Goal: Task Accomplishment & Management: Manage account settings

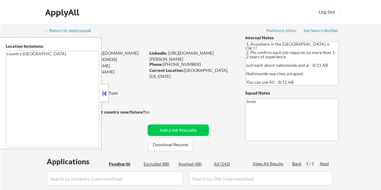
select select ""pending""
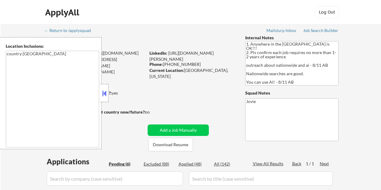
select select ""pending""
click at [214, 8] on div "ApplyAll Log Out" at bounding box center [190, 13] width 303 height 15
click at [104, 94] on button at bounding box center [104, 93] width 7 height 9
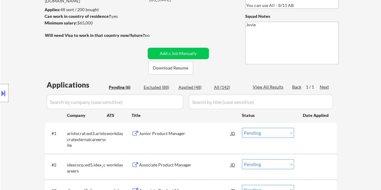
scroll to position [91, 0]
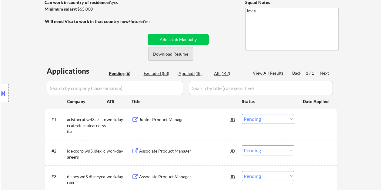
click at [172, 54] on button "Download Resume" at bounding box center [170, 54] width 45 height 14
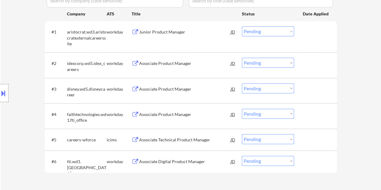
scroll to position [182, 0]
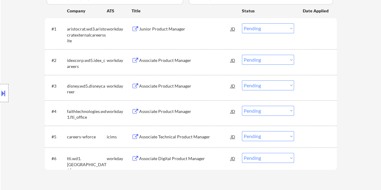
click at [321, 158] on div at bounding box center [315, 158] width 27 height 11
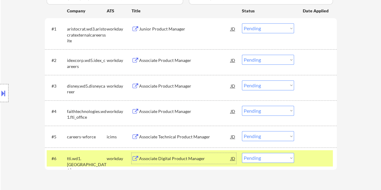
click at [199, 159] on div "Associate Digital Product Manager" at bounding box center [184, 159] width 91 height 6
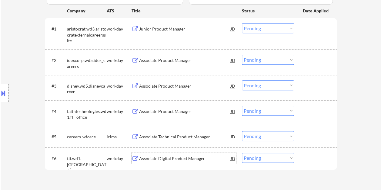
drag, startPoint x: 309, startPoint y: 25, endPoint x: 266, endPoint y: 37, distance: 44.5
click at [309, 25] on div at bounding box center [315, 28] width 27 height 11
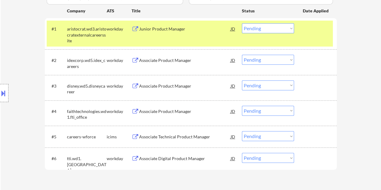
click at [195, 24] on div "Junior Product Manager" at bounding box center [184, 28] width 91 height 11
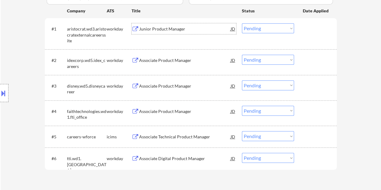
drag, startPoint x: 315, startPoint y: 32, endPoint x: 243, endPoint y: 38, distance: 72.0
click at [315, 32] on div at bounding box center [315, 28] width 27 height 11
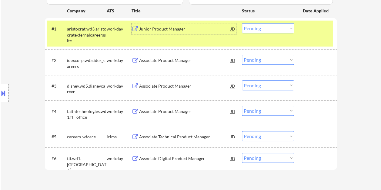
click at [159, 31] on div "Junior Product Manager" at bounding box center [184, 29] width 91 height 6
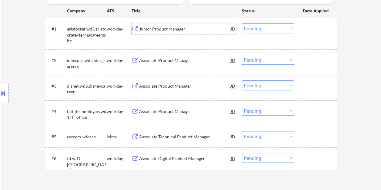
click at [2, 96] on button at bounding box center [3, 93] width 7 height 10
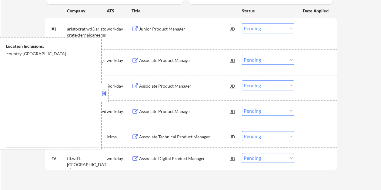
click at [104, 96] on button at bounding box center [104, 93] width 7 height 9
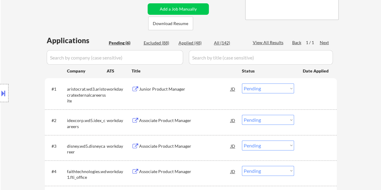
scroll to position [91, 0]
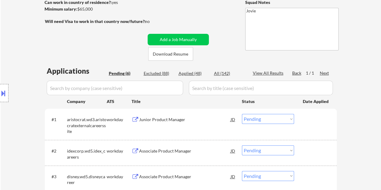
click at [309, 122] on div at bounding box center [315, 119] width 27 height 11
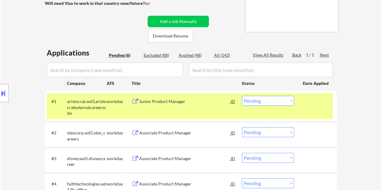
scroll to position [121, 0]
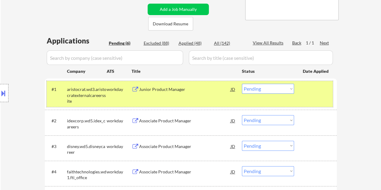
click at [271, 90] on select "Choose an option... Pending Applied Excluded (Questions) Excluded (Expired) Exc…" at bounding box center [268, 89] width 52 height 10
click at [242, 84] on select "Choose an option... Pending Applied Excluded (Questions) Excluded (Expired) Exc…" at bounding box center [268, 89] width 52 height 10
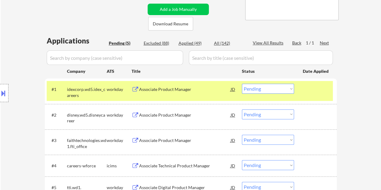
click at [310, 91] on div at bounding box center [315, 89] width 27 height 11
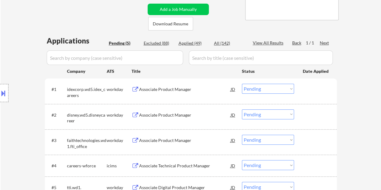
click at [305, 91] on div at bounding box center [315, 89] width 27 height 11
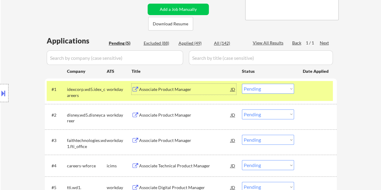
click at [163, 84] on div "Associate Product Manager" at bounding box center [184, 89] width 91 height 11
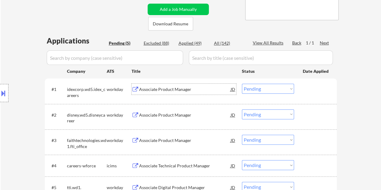
click at [311, 92] on div at bounding box center [315, 89] width 27 height 11
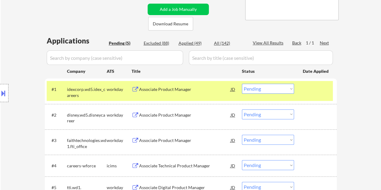
click at [291, 89] on select "Choose an option... Pending Applied Excluded (Questions) Excluded (Expired) Exc…" at bounding box center [268, 89] width 52 height 10
click at [242, 84] on select "Choose an option... Pending Applied Excluded (Questions) Excluded (Expired) Exc…" at bounding box center [268, 89] width 52 height 10
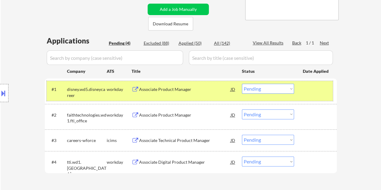
click at [303, 89] on div at bounding box center [315, 89] width 27 height 11
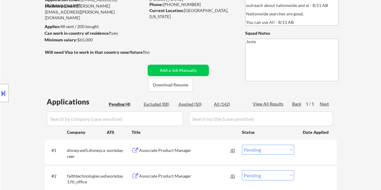
scroll to position [91, 0]
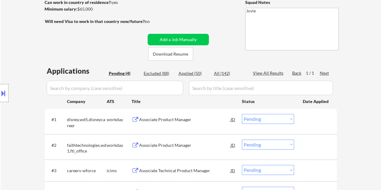
click at [317, 127] on div "#1 disney.wd5.disneycareer workday Associate Product Manager JD Choose an optio…" at bounding box center [190, 121] width 286 height 20
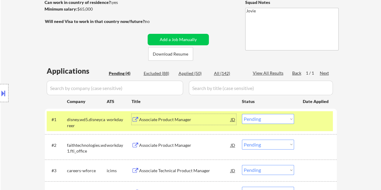
click at [200, 119] on div "Associate Product Manager" at bounding box center [184, 120] width 91 height 6
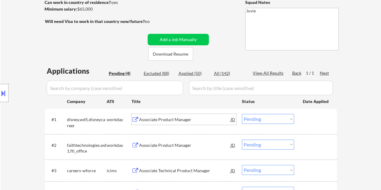
click at [307, 121] on div at bounding box center [315, 119] width 27 height 11
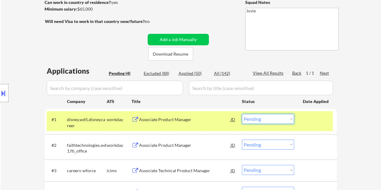
click at [287, 119] on select "Choose an option... Pending Applied Excluded (Questions) Excluded (Expired) Exc…" at bounding box center [268, 119] width 52 height 10
click at [242, 114] on select "Choose an option... Pending Applied Excluded (Questions) Excluded (Expired) Exc…" at bounding box center [268, 119] width 52 height 10
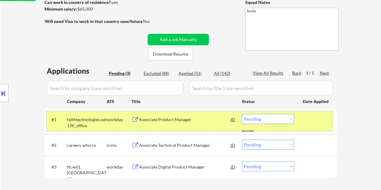
click at [303, 120] on div at bounding box center [315, 119] width 27 height 11
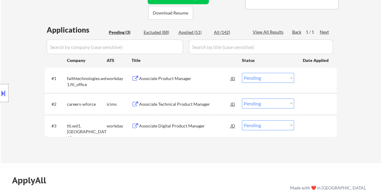
scroll to position [151, 0]
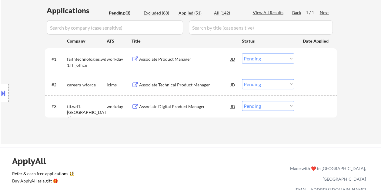
drag, startPoint x: 313, startPoint y: 62, endPoint x: 309, endPoint y: 62, distance: 3.6
click at [313, 62] on div at bounding box center [315, 59] width 27 height 11
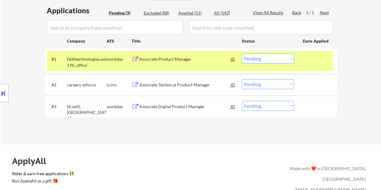
click at [176, 57] on div "Associate Product Manager" at bounding box center [184, 59] width 91 height 6
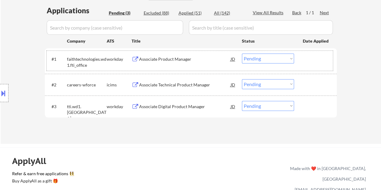
click at [302, 58] on div at bounding box center [315, 59] width 27 height 11
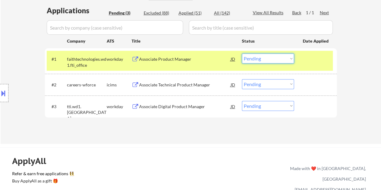
click at [287, 58] on select "Choose an option... Pending Applied Excluded (Questions) Excluded (Expired) Exc…" at bounding box center [268, 59] width 52 height 10
click at [242, 54] on select "Choose an option... Pending Applied Excluded (Questions) Excluded (Expired) Exc…" at bounding box center [268, 59] width 52 height 10
select select ""pending""
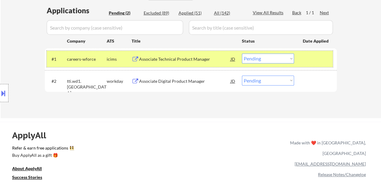
click at [307, 56] on div at bounding box center [315, 59] width 27 height 11
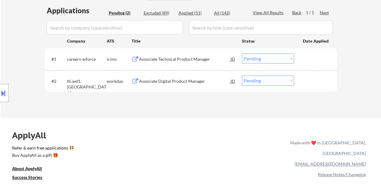
drag, startPoint x: 314, startPoint y: 78, endPoint x: 286, endPoint y: 85, distance: 28.3
click at [314, 79] on div at bounding box center [315, 81] width 27 height 11
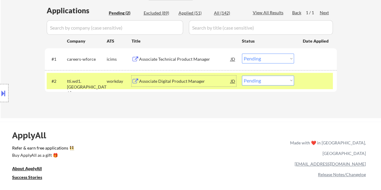
click at [189, 83] on div "Associate Digital Product Manager" at bounding box center [184, 81] width 91 height 6
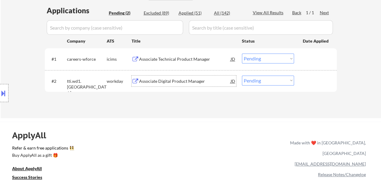
click at [310, 79] on div at bounding box center [315, 81] width 27 height 11
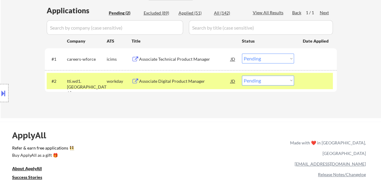
click at [293, 81] on select "Choose an option... Pending Applied Excluded (Questions) Excluded (Expired) Exc…" at bounding box center [268, 81] width 52 height 10
select select ""excluded__bad_match_""
click at [242, 76] on select "Choose an option... Pending Applied Excluded (Questions) Excluded (Expired) Exc…" at bounding box center [268, 81] width 52 height 10
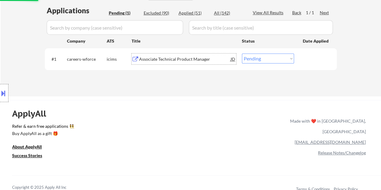
click at [180, 61] on div "Associate Technical Product Manager" at bounding box center [184, 59] width 91 height 6
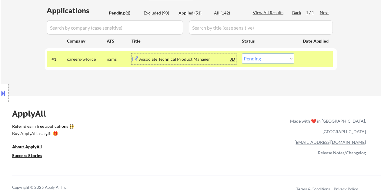
click at [167, 59] on div "Associate Technical Product Manager" at bounding box center [184, 59] width 91 height 6
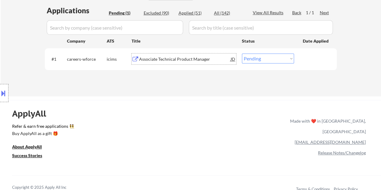
click at [306, 57] on div at bounding box center [315, 59] width 27 height 11
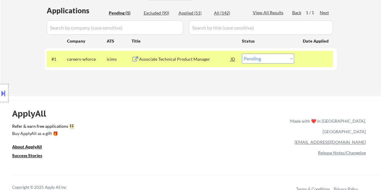
click at [291, 58] on select "Choose an option... Pending Applied Excluded (Questions) Excluded (Expired) Exc…" at bounding box center [268, 59] width 52 height 10
click at [242, 54] on select "Choose an option... Pending Applied Excluded (Questions) Excluded (Expired) Exc…" at bounding box center [268, 59] width 52 height 10
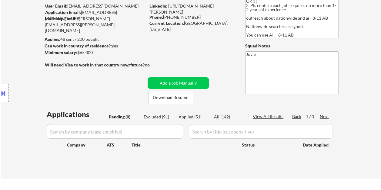
scroll to position [30, 0]
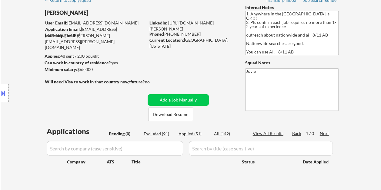
click at [192, 134] on div "Applied (51)" at bounding box center [193, 134] width 30 height 6
select select ""applied""
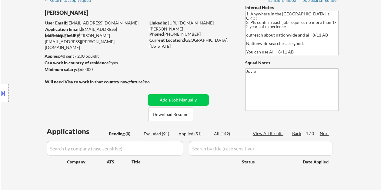
select select ""applied""
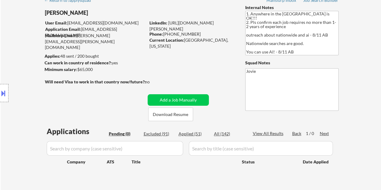
select select ""applied""
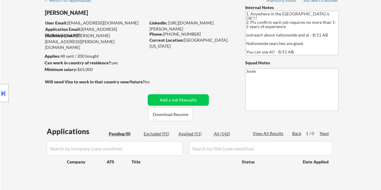
select select ""applied""
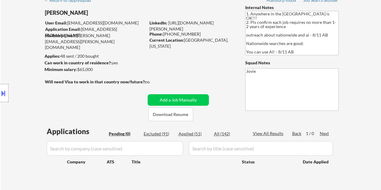
select select ""applied""
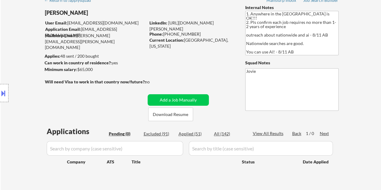
select select ""applied""
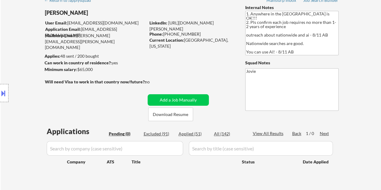
select select ""applied""
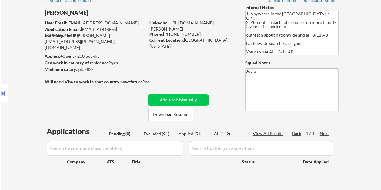
select select ""applied""
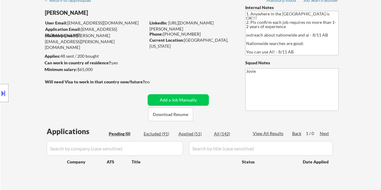
select select ""applied""
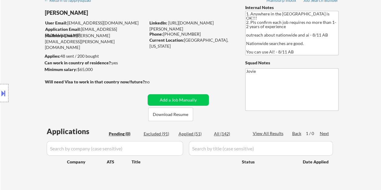
select select ""applied""
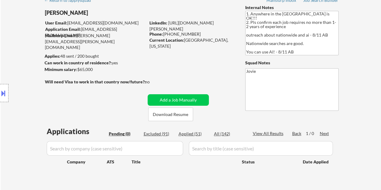
select select ""applied""
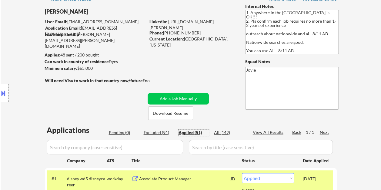
scroll to position [0, 0]
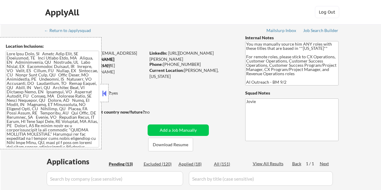
select select ""pending""
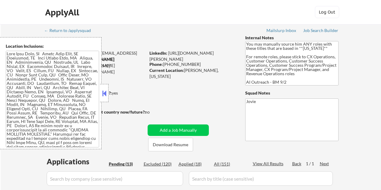
select select ""pending""
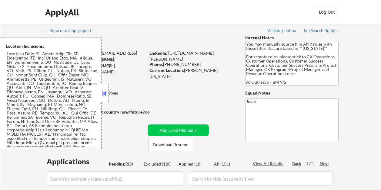
select select ""pending""
click at [104, 95] on button at bounding box center [104, 93] width 7 height 9
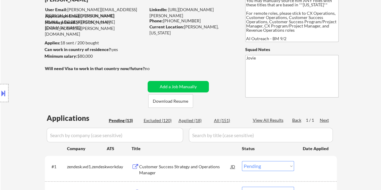
scroll to position [61, 0]
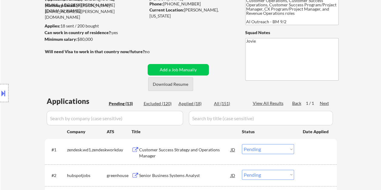
click at [165, 87] on button "Download Resume" at bounding box center [170, 85] width 45 height 14
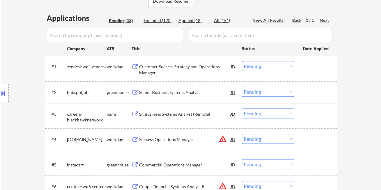
scroll to position [121, 0]
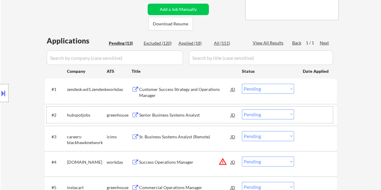
click at [308, 110] on div at bounding box center [315, 115] width 27 height 11
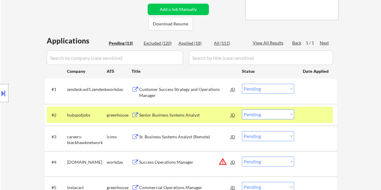
click at [193, 117] on div "Senior Business Systems Analyst" at bounding box center [184, 115] width 91 height 6
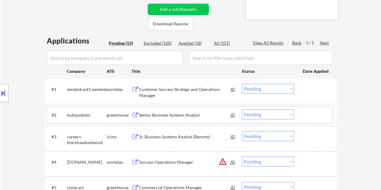
click at [306, 114] on div at bounding box center [315, 115] width 27 height 11
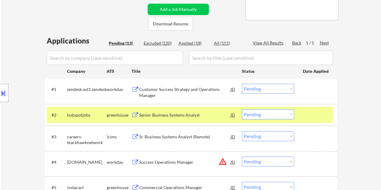
click at [291, 114] on select "Choose an option... Pending Applied Excluded (Questions) Excluded (Expired) Exc…" at bounding box center [268, 115] width 52 height 10
click at [242, 110] on select "Choose an option... Pending Applied Excluded (Questions) Excluded (Expired) Exc…" at bounding box center [268, 115] width 52 height 10
select select ""pending""
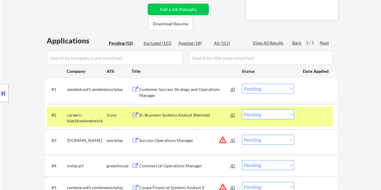
click at [308, 117] on div at bounding box center [315, 115] width 27 height 11
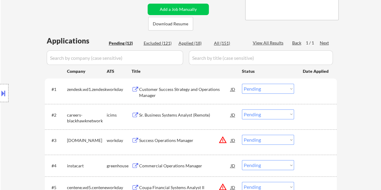
click at [312, 168] on div at bounding box center [315, 165] width 27 height 11
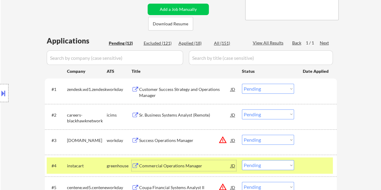
click at [207, 163] on div "Commercial Operations Manager" at bounding box center [184, 166] width 91 height 6
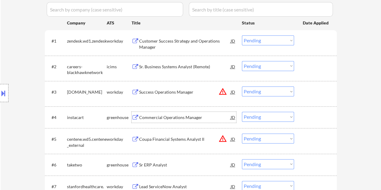
scroll to position [182, 0]
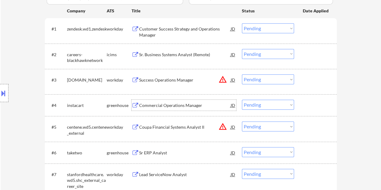
click at [234, 105] on div "JD" at bounding box center [233, 105] width 6 height 11
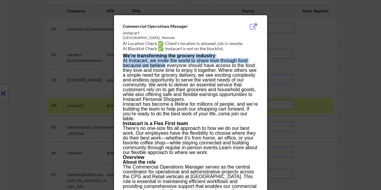
drag, startPoint x: 122, startPoint y: 24, endPoint x: 163, endPoint y: 67, distance: 60.0
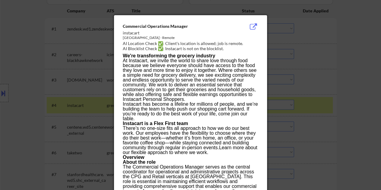
drag, startPoint x: 163, startPoint y: 67, endPoint x: 146, endPoint y: 45, distance: 28.3
click at [146, 45] on div "AI Location Check ✅: Client's location is allowed; job is remote." at bounding box center [192, 44] width 138 height 6
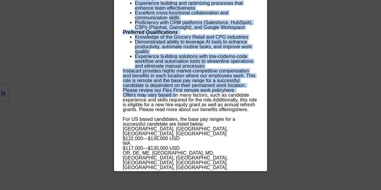
scroll to position [637, 0]
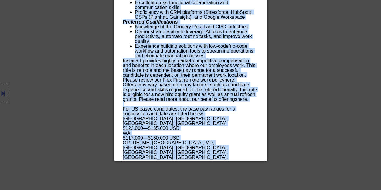
drag, startPoint x: 123, startPoint y: 25, endPoint x: 204, endPoint y: 157, distance: 154.1
copy div "Commercial Operations Manager instacart United States - Remote AI Location Chec…"
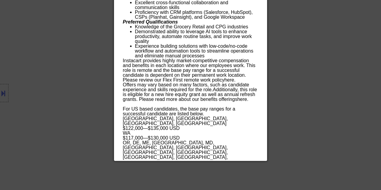
click at [323, 75] on div at bounding box center [190, 95] width 381 height 190
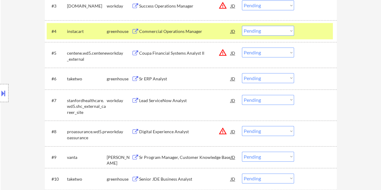
scroll to position [243, 0]
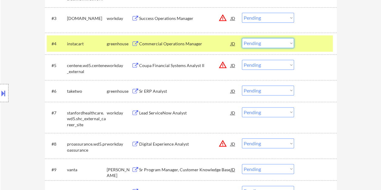
click at [287, 42] on select "Choose an option... Pending Applied Excluded (Questions) Excluded (Expired) Exc…" at bounding box center [268, 43] width 52 height 10
click at [242, 38] on select "Choose an option... Pending Applied Excluded (Questions) Excluded (Expired) Exc…" at bounding box center [268, 43] width 52 height 10
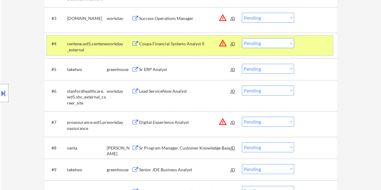
click at [304, 42] on div at bounding box center [315, 43] width 27 height 11
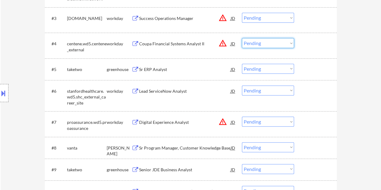
click at [291, 46] on select "Choose an option... Pending Applied Excluded (Questions) Excluded (Expired) Exc…" at bounding box center [268, 43] width 52 height 10
click at [242, 38] on select "Choose an option... Pending Applied Excluded (Questions) Excluded (Expired) Exc…" at bounding box center [268, 43] width 52 height 10
select select ""pending""
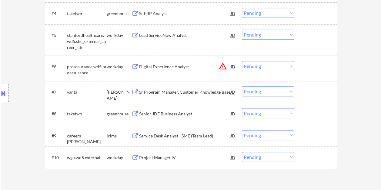
scroll to position [304, 0]
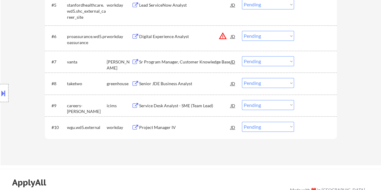
click at [303, 62] on div at bounding box center [315, 61] width 27 height 11
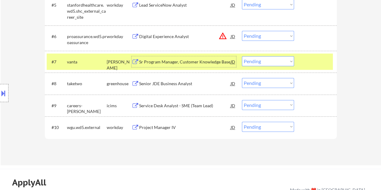
click at [219, 63] on div "Sr Program Manager, Customer Knowledge Base" at bounding box center [184, 62] width 91 height 6
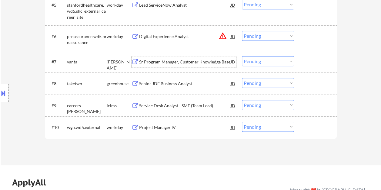
click at [299, 58] on div "#7 vanta ashby Sr Program Manager, Customer Knowledge Base JD warning_amber Cho…" at bounding box center [190, 62] width 286 height 16
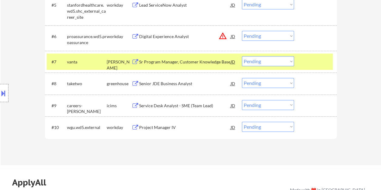
click at [292, 61] on select "Choose an option... Pending Applied Excluded (Questions) Excluded (Expired) Exc…" at bounding box center [268, 61] width 52 height 10
click at [242, 56] on select "Choose an option... Pending Applied Excluded (Questions) Excluded (Expired) Exc…" at bounding box center [268, 61] width 52 height 10
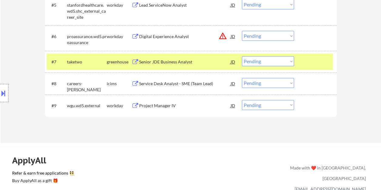
click at [305, 64] on div at bounding box center [315, 61] width 27 height 11
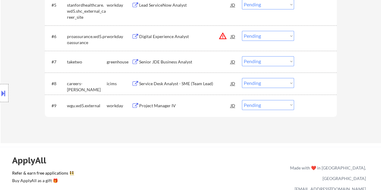
drag, startPoint x: 309, startPoint y: 61, endPoint x: 256, endPoint y: 59, distance: 53.0
click at [309, 61] on div at bounding box center [315, 61] width 27 height 11
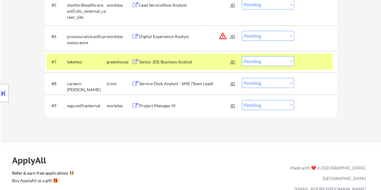
click at [213, 65] on div "Senior JDE Business Analyst" at bounding box center [184, 61] width 91 height 11
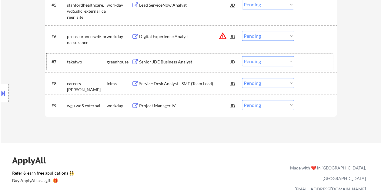
drag, startPoint x: 308, startPoint y: 66, endPoint x: 297, endPoint y: 64, distance: 11.2
click at [308, 66] on div at bounding box center [315, 61] width 27 height 11
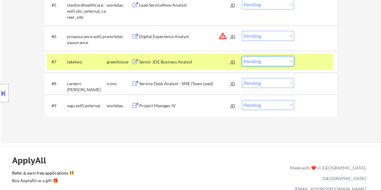
click at [293, 62] on select "Choose an option... Pending Applied Excluded (Questions) Excluded (Expired) Exc…" at bounding box center [268, 61] width 52 height 10
click at [242, 56] on select "Choose an option... Pending Applied Excluded (Questions) Excluded (Expired) Exc…" at bounding box center [268, 61] width 52 height 10
select select ""pending""
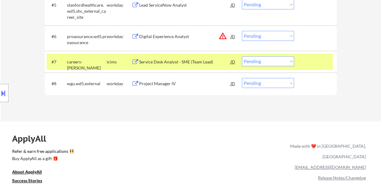
click at [303, 60] on div at bounding box center [315, 61] width 27 height 11
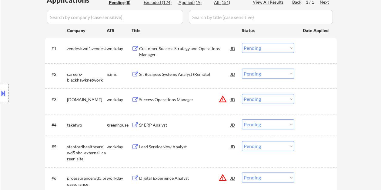
scroll to position [153, 0]
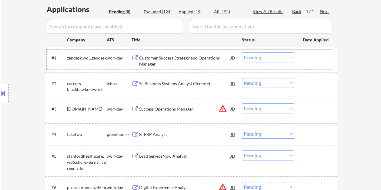
click at [309, 59] on div at bounding box center [315, 57] width 27 height 11
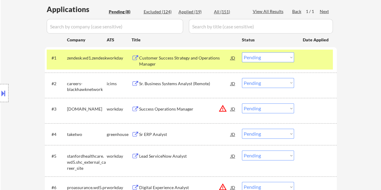
click at [156, 59] on div "Customer Success Strategy and Operations Manager" at bounding box center [184, 61] width 91 height 12
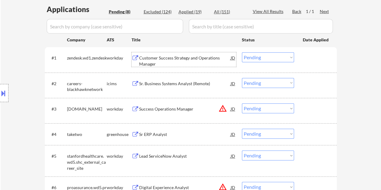
drag, startPoint x: 302, startPoint y: 56, endPoint x: 297, endPoint y: 58, distance: 5.4
click at [301, 56] on div "#1 zendesk.wd1.zendesk workday Customer Success Strategy and Operations Manager…" at bounding box center [190, 60] width 286 height 20
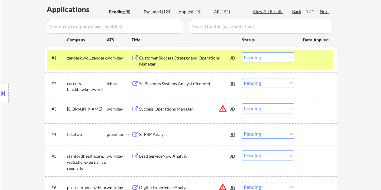
click at [292, 58] on select "Choose an option... Pending Applied Excluded (Questions) Excluded (Expired) Exc…" at bounding box center [268, 57] width 52 height 10
click at [242, 52] on select "Choose an option... Pending Applied Excluded (Questions) Excluded (Expired) Exc…" at bounding box center [268, 57] width 52 height 10
select select ""pending""
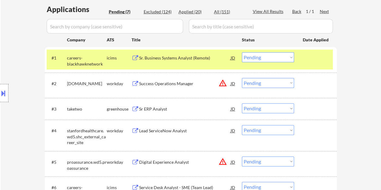
click at [313, 63] on div at bounding box center [315, 57] width 27 height 11
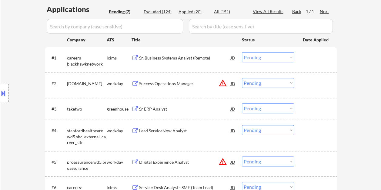
click at [312, 107] on div at bounding box center [315, 109] width 27 height 11
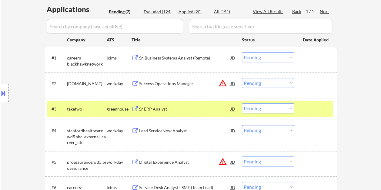
click at [180, 107] on div "Sr ERP Analyst" at bounding box center [184, 109] width 91 height 6
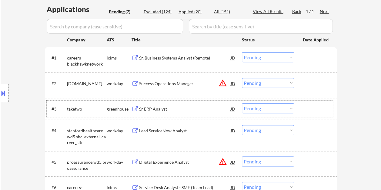
drag, startPoint x: 303, startPoint y: 110, endPoint x: 295, endPoint y: 109, distance: 7.6
click at [303, 109] on div at bounding box center [315, 109] width 27 height 11
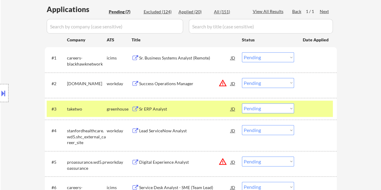
click at [292, 109] on select "Choose an option... Pending Applied Excluded (Questions) Excluded (Expired) Exc…" at bounding box center [268, 109] width 52 height 10
click at [242, 104] on select "Choose an option... Pending Applied Excluded (Questions) Excluded (Expired) Exc…" at bounding box center [268, 109] width 52 height 10
select select ""pending""
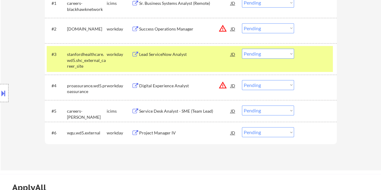
scroll to position [213, 0]
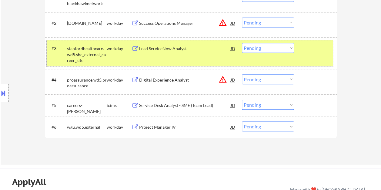
click at [314, 60] on div "#3 stanfordhealthcare.wd5.shc_external_career_site workday Lead ServiceNow Anal…" at bounding box center [190, 53] width 286 height 26
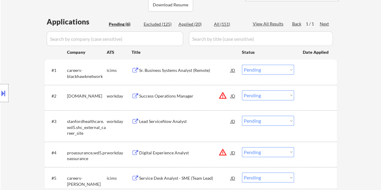
scroll to position [153, 0]
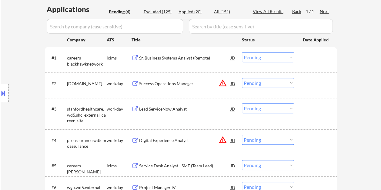
click at [311, 83] on div at bounding box center [315, 83] width 27 height 11
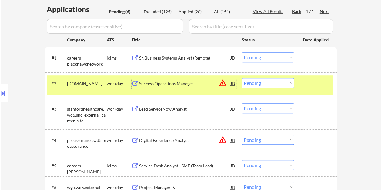
click at [191, 86] on div "Success Operations Manager" at bounding box center [184, 84] width 91 height 6
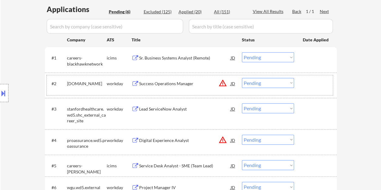
click at [302, 85] on div "#2 pluralsight.wd1.careers workday Success Operations Manager JD warning_amber …" at bounding box center [190, 85] width 286 height 20
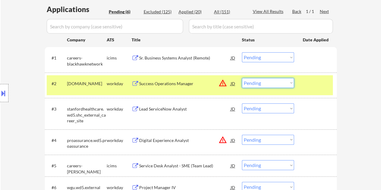
click at [288, 84] on select "Choose an option... Pending Applied Excluded (Questions) Excluded (Expired) Exc…" at bounding box center [268, 83] width 52 height 10
click at [242, 78] on select "Choose an option... Pending Applied Excluded (Questions) Excluded (Expired) Exc…" at bounding box center [268, 83] width 52 height 10
select select ""pending""
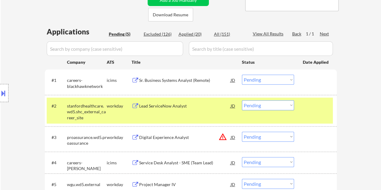
scroll to position [62, 0]
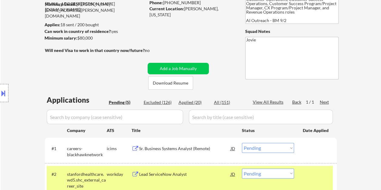
click at [169, 102] on div "Excluded (126)" at bounding box center [159, 103] width 30 height 6
click at [162, 101] on div "Excluded (126)" at bounding box center [159, 103] width 30 height 6
select select ""excluded__expired_""
select select ""excluded__bad_match_""
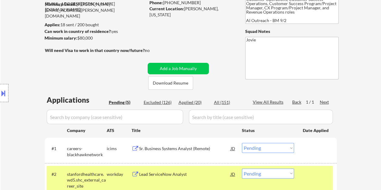
select select ""excluded__other_""
select select ""excluded__bad_match_""
select select ""excluded__expired_""
select select ""excluded__bad_match_""
select select ""excluded__expired_""
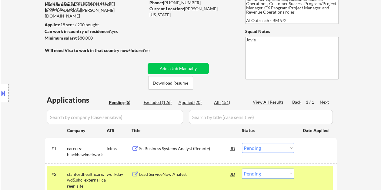
select select ""excluded__other_""
select select ""excluded__bad_match_""
select select ""excluded""
select select ""excluded__expired_""
select select ""excluded__other_""
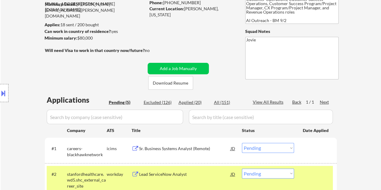
select select ""excluded__expired_""
select select ""excluded__other_""
select select ""excluded__bad_match_""
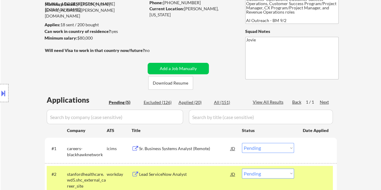
select select ""excluded__expired_""
select select ""excluded__bad_match_""
select select ""excluded__other_""
select select ""excluded__bad_match_""
select select ""excluded__expired_""
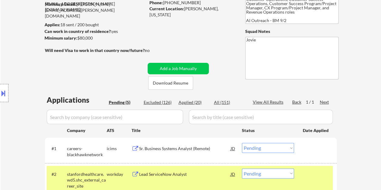
select select ""excluded__bad_match_""
select select ""excluded__expired_""
select select ""excluded""
select select ""excluded__bad_match_""
select select ""excluded""
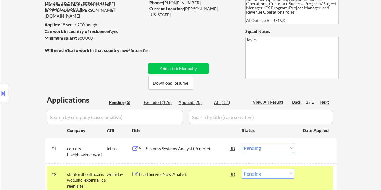
select select ""excluded__bad_match_""
select select ""excluded__expired_""
select select ""excluded__bad_match_""
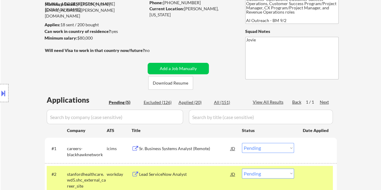
select select ""excluded__expired_""
select select ""excluded__bad_match_""
select select ""excluded__expired_""
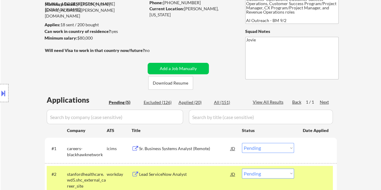
select select ""excluded__expired_""
select select ""excluded__bad_match_""
select select ""excluded__location_""
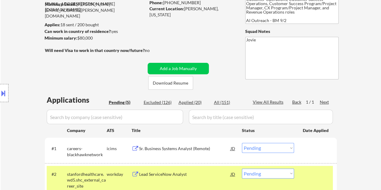
select select ""excluded__bad_match_""
select select ""excluded__expired_""
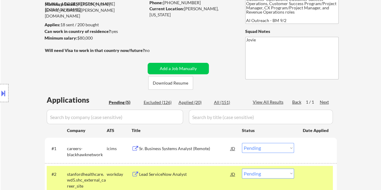
select select ""excluded__expired_""
select select ""excluded__bad_match_""
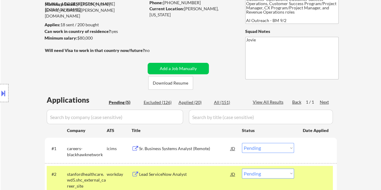
select select ""excluded__bad_match_""
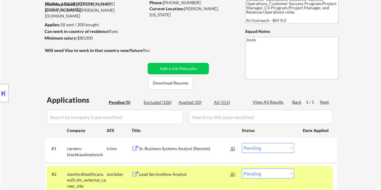
select select ""excluded__bad_match_""
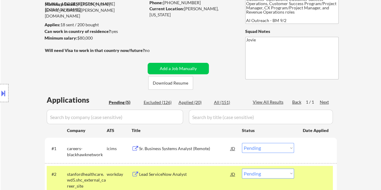
select select ""excluded__bad_match_""
select select ""excluded__expired_""
select select ""excluded""
select select ""excluded__expired_""
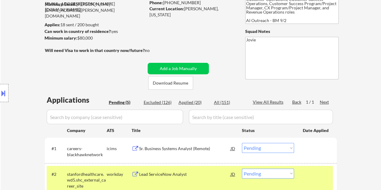
select select ""excluded__expired_""
select select ""excluded__bad_match_""
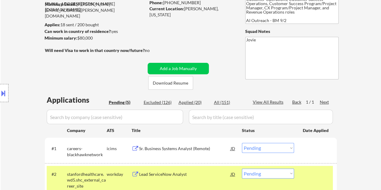
select select ""excluded__location_""
select select ""excluded""
select select ""excluded__bad_match_""
select select ""excluded__expired_""
select select ""excluded__bad_match_""
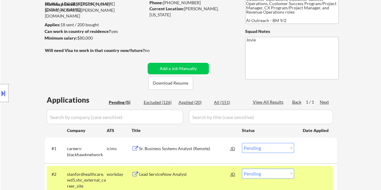
select select ""excluded__bad_match_""
select select ""excluded__expired_""
select select ""excluded__salary_""
select select ""excluded""
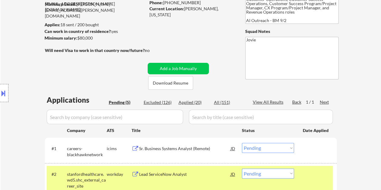
select select ""excluded__bad_match_""
select select ""excluded__expired_""
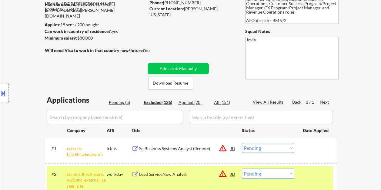
select select ""excluded__other_""
select select ""excluded__bad_match_""
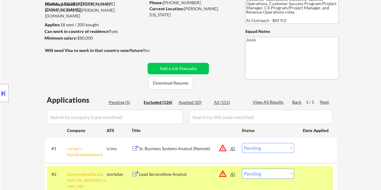
select select ""excluded__other_""
select select ""excluded__expired_""
select select ""excluded__bad_match_""
select select ""excluded__expired_""
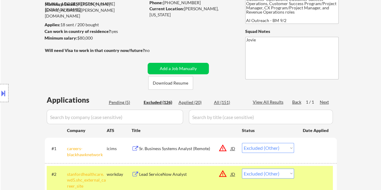
select select ""excluded__bad_match_""
select select ""excluded__expired_""
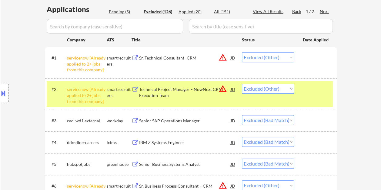
scroll to position [724, 0]
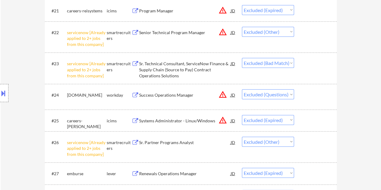
click at [292, 94] on select "Choose an option... Pending Applied Excluded (Questions) Excluded (Expired) Exc…" at bounding box center [268, 95] width 52 height 10
click at [242, 90] on select "Choose an option... Pending Applied Excluded (Questions) Excluded (Expired) Exc…" at bounding box center [268, 95] width 52 height 10
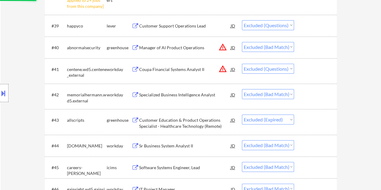
select select ""excluded__expired_""
select select ""excluded__other_""
select select ""excluded__expired_""
select select ""excluded__other_""
select select ""excluded__bad_match_""
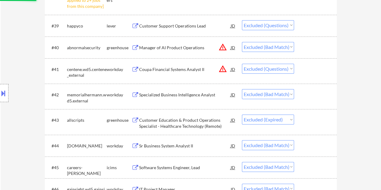
select select ""excluded__expired_""
select select ""excluded__bad_match_""
select select ""excluded__other_""
select select ""excluded__bad_match_""
select select ""excluded__expired_""
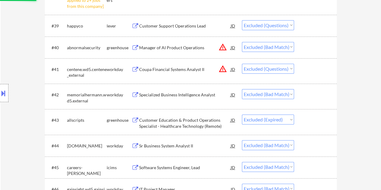
select select ""excluded__bad_match_""
select select ""excluded__expired_""
select select ""excluded""
select select ""excluded__bad_match_""
select select ""excluded""
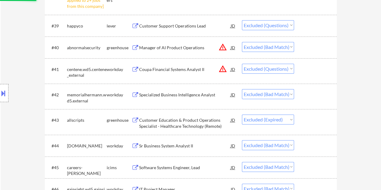
select select ""excluded__bad_match_""
select select ""excluded__expired_""
select select ""excluded__bad_match_""
select select ""excluded__expired_""
select select ""excluded__bad_match_""
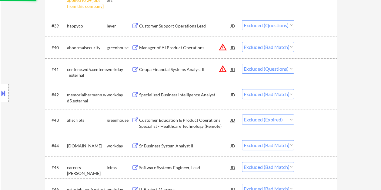
select select ""excluded__expired_""
select select ""excluded__bad_match_""
select select ""excluded__location_""
select select ""excluded__bad_match_""
select select ""excluded__expired_""
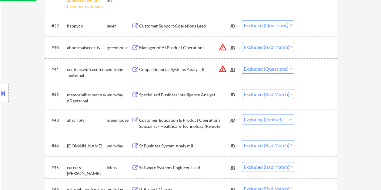
select select ""excluded__bad_match_""
select select ""excluded__expired_""
select select ""excluded""
select select ""excluded__expired_""
select select ""excluded__bad_match_""
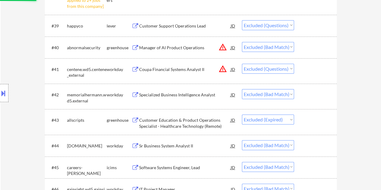
select select ""excluded__location_""
select select ""excluded""
select select ""excluded__bad_match_""
select select ""excluded__expired_""
select select ""excluded__bad_match_""
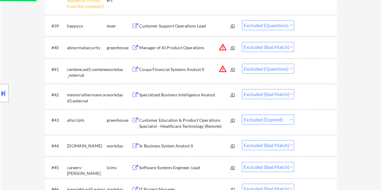
select select ""excluded__expired_""
select select ""excluded__salary_""
select select ""excluded""
select select ""excluded__bad_match_""
select select ""excluded__expired_""
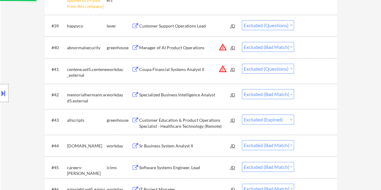
select select ""excluded__bad_match_""
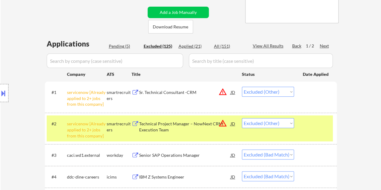
scroll to position [121, 0]
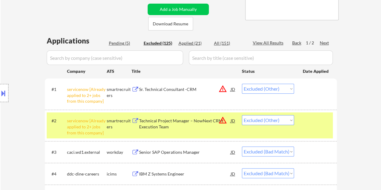
drag, startPoint x: 337, startPoint y: 122, endPoint x: 227, endPoint y: 93, distance: 113.2
click at [121, 41] on div "Pending (5)" at bounding box center [124, 43] width 30 height 6
select select ""pending""
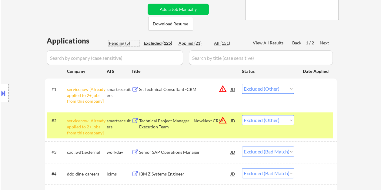
select select ""pending""
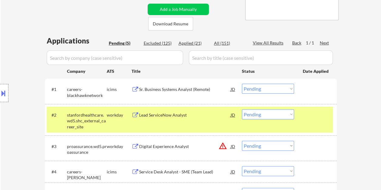
click at [319, 125] on div "#2 stanfordhealthcare.wd5.shc_external_career_site workday Lead ServiceNow Anal…" at bounding box center [190, 120] width 286 height 26
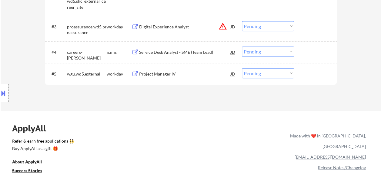
scroll to position [182, 0]
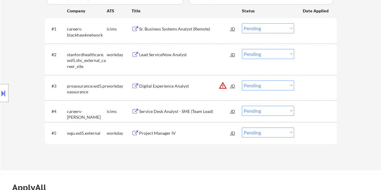
click at [324, 133] on div at bounding box center [315, 133] width 27 height 11
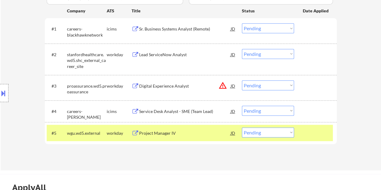
click at [183, 132] on div "Project Manager IV" at bounding box center [184, 133] width 91 height 6
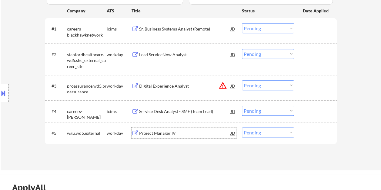
drag, startPoint x: 304, startPoint y: 133, endPoint x: 284, endPoint y: 134, distance: 20.6
click at [299, 134] on div "#5 wgu.wd5.external workday Project Manager IV JD warning_amber Choose an optio…" at bounding box center [190, 133] width 286 height 16
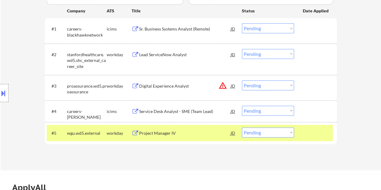
click at [281, 133] on select "Choose an option... Pending Applied Excluded (Questions) Excluded (Expired) Exc…" at bounding box center [268, 133] width 52 height 10
select select ""excluded__bad_match_""
click at [242, 128] on select "Choose an option... Pending Applied Excluded (Questions) Excluded (Expired) Exc…" at bounding box center [268, 133] width 52 height 10
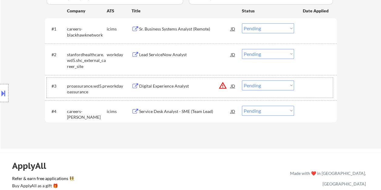
click at [303, 85] on div at bounding box center [315, 86] width 27 height 11
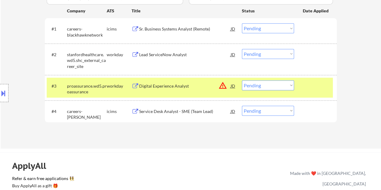
click at [160, 89] on div "Digital Experience Analyst" at bounding box center [184, 86] width 91 height 6
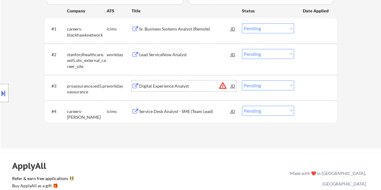
drag, startPoint x: 305, startPoint y: 87, endPoint x: 300, endPoint y: 88, distance: 5.5
click at [305, 87] on div at bounding box center [315, 86] width 27 height 11
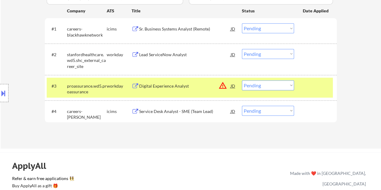
drag, startPoint x: 289, startPoint y: 85, endPoint x: 287, endPoint y: 91, distance: 5.8
click at [289, 85] on select "Choose an option... Pending Applied Excluded (Questions) Excluded (Expired) Exc…" at bounding box center [268, 86] width 52 height 10
click at [242, 81] on select "Choose an option... Pending Applied Excluded (Questions) Excluded (Expired) Exc…" at bounding box center [268, 86] width 52 height 10
select select ""pending""
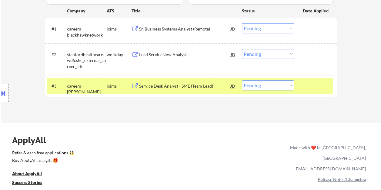
click at [313, 82] on div at bounding box center [315, 86] width 27 height 11
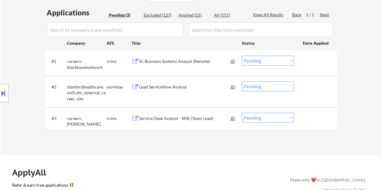
scroll to position [151, 0]
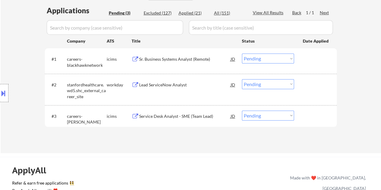
drag, startPoint x: 307, startPoint y: 84, endPoint x: 247, endPoint y: 81, distance: 60.0
click at [306, 84] on div at bounding box center [315, 84] width 27 height 11
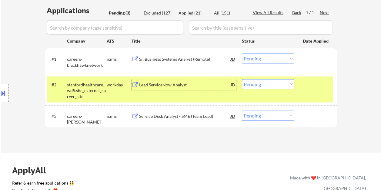
click at [209, 84] on div "Lead ServiceNow Analyst" at bounding box center [184, 85] width 91 height 6
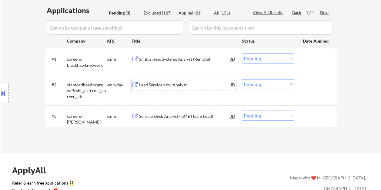
drag, startPoint x: 302, startPoint y: 81, endPoint x: 299, endPoint y: 84, distance: 4.1
click at [302, 81] on div "#2 stanfordhealthcare.wd5.shc_external_career_site workday Lead ServiceNow Anal…" at bounding box center [190, 90] width 286 height 26
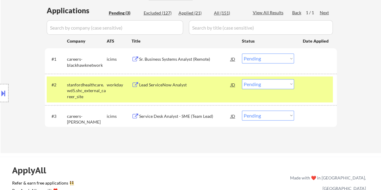
click at [289, 85] on select "Choose an option... Pending Applied Excluded (Questions) Excluded (Expired) Exc…" at bounding box center [268, 84] width 52 height 10
click at [242, 79] on select "Choose an option... Pending Applied Excluded (Questions) Excluded (Expired) Exc…" at bounding box center [268, 84] width 52 height 10
select select ""pending""
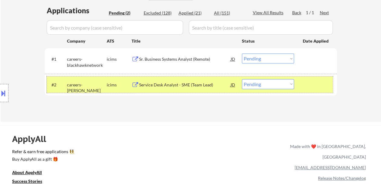
click at [320, 86] on div at bounding box center [315, 84] width 27 height 11
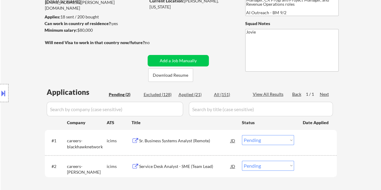
scroll to position [61, 0]
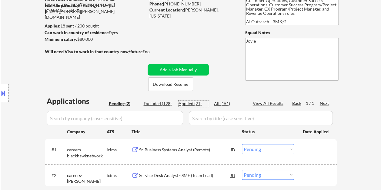
click at [197, 102] on div "Applied (21)" at bounding box center [193, 104] width 30 height 6
select select ""applied""
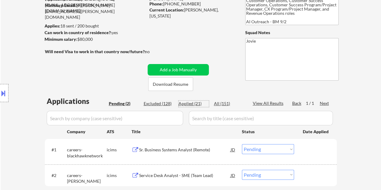
select select ""applied""
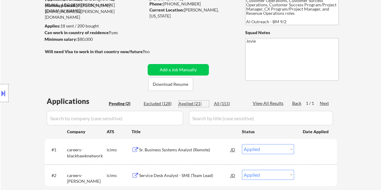
select select ""applied""
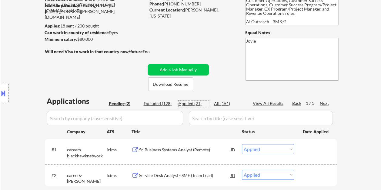
select select ""applied""
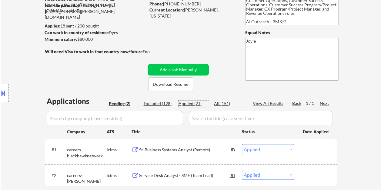
select select ""applied""
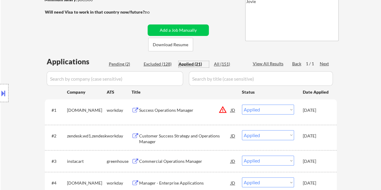
scroll to position [91, 0]
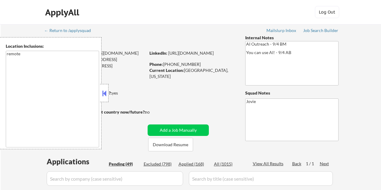
select select ""pending""
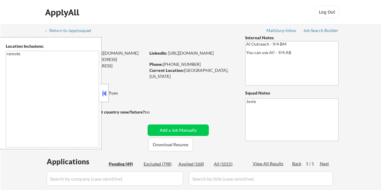
select select ""pending""
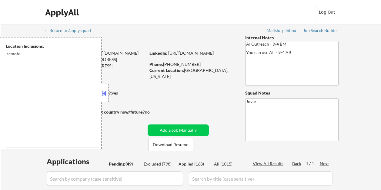
select select ""pending""
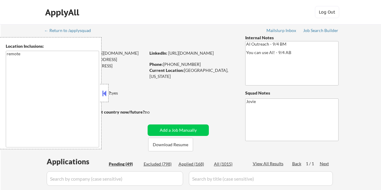
select select ""pending""
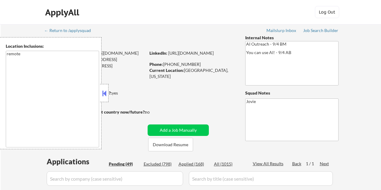
select select ""pending""
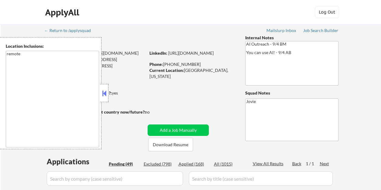
select select ""pending""
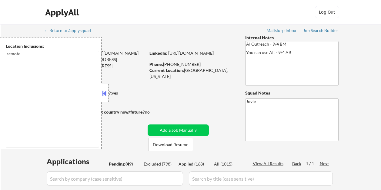
select select ""pending""
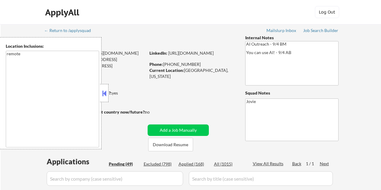
select select ""pending""
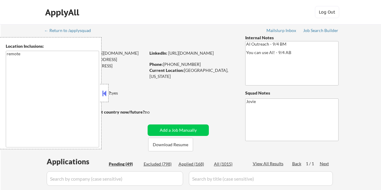
select select ""pending""
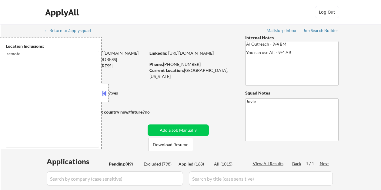
select select ""pending""
click at [105, 93] on button at bounding box center [104, 93] width 7 height 9
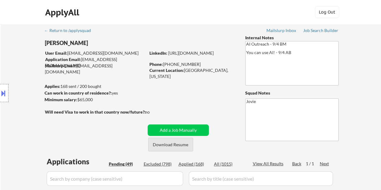
click at [164, 143] on button "Download Resume" at bounding box center [170, 145] width 45 height 14
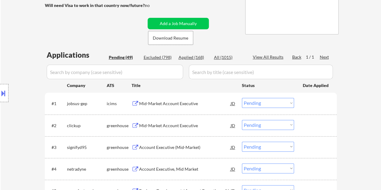
scroll to position [151, 0]
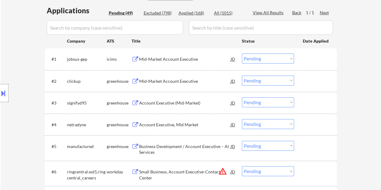
click at [306, 79] on div at bounding box center [315, 81] width 27 height 11
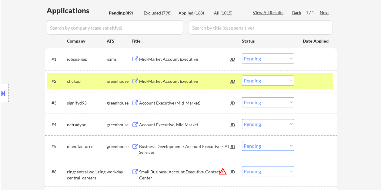
click at [207, 81] on div "Mid-Market Account Executive" at bounding box center [184, 81] width 91 height 6
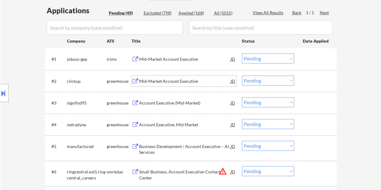
click at [313, 82] on div at bounding box center [315, 81] width 27 height 11
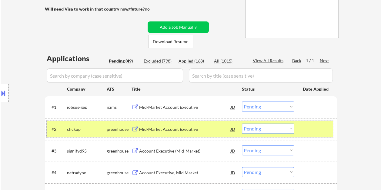
scroll to position [121, 0]
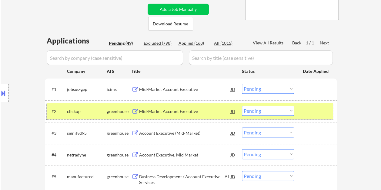
click at [287, 111] on select "Choose an option... Pending Applied Excluded (Questions) Excluded (Expired) Exc…" at bounding box center [268, 111] width 52 height 10
click at [242, 106] on select "Choose an option... Pending Applied Excluded (Questions) Excluded (Expired) Exc…" at bounding box center [268, 111] width 52 height 10
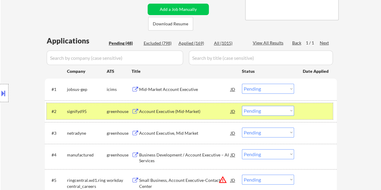
click at [308, 112] on div at bounding box center [315, 111] width 27 height 11
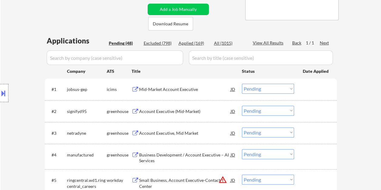
click at [333, 108] on div "#2 signifyd95 greenhouse Account Executive (Mid-Market) JD Choose an option... …" at bounding box center [191, 112] width 292 height 22
drag, startPoint x: 325, startPoint y: 109, endPoint x: 259, endPoint y: 105, distance: 65.8
click at [324, 110] on div at bounding box center [315, 111] width 27 height 11
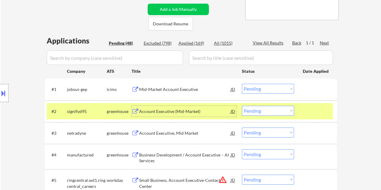
click at [197, 109] on div "Account Executive (Mid-Market)" at bounding box center [184, 112] width 91 height 6
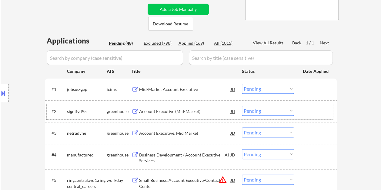
click at [309, 113] on div at bounding box center [315, 111] width 27 height 11
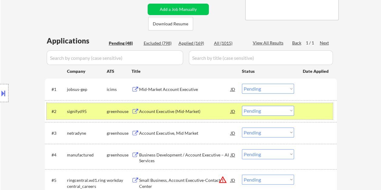
click at [280, 112] on select "Choose an option... Pending Applied Excluded (Questions) Excluded (Expired) Exc…" at bounding box center [268, 111] width 52 height 10
click at [242, 106] on select "Choose an option... Pending Applied Excluded (Questions) Excluded (Expired) Exc…" at bounding box center [268, 111] width 52 height 10
select select ""pending""
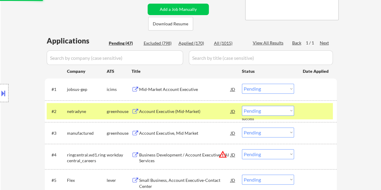
click at [303, 111] on div at bounding box center [315, 111] width 27 height 11
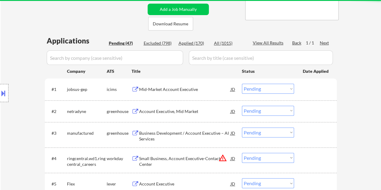
scroll to position [151, 0]
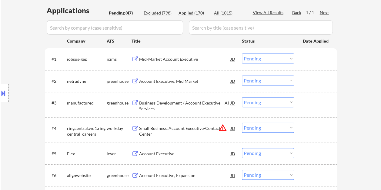
click at [304, 81] on div at bounding box center [315, 81] width 27 height 11
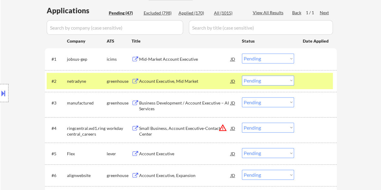
drag, startPoint x: 307, startPoint y: 80, endPoint x: 293, endPoint y: 105, distance: 28.6
click at [307, 80] on div at bounding box center [315, 81] width 27 height 11
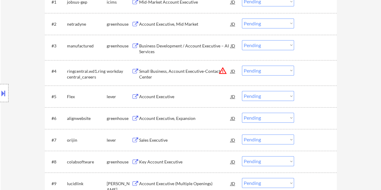
scroll to position [212, 0]
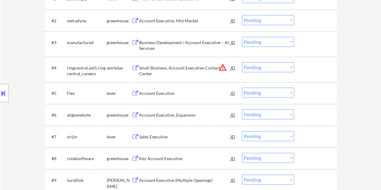
drag, startPoint x: 317, startPoint y: 89, endPoint x: 264, endPoint y: 103, distance: 54.4
click at [317, 89] on div at bounding box center [315, 93] width 27 height 11
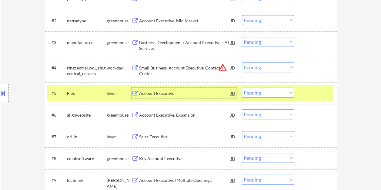
click at [193, 94] on div "Account Executive" at bounding box center [184, 94] width 91 height 6
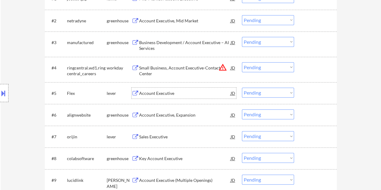
click at [309, 92] on div at bounding box center [315, 93] width 27 height 11
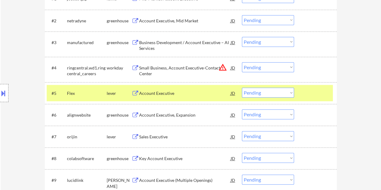
click at [286, 93] on select "Choose an option... Pending Applied Excluded (Questions) Excluded (Expired) Exc…" at bounding box center [268, 93] width 52 height 10
click at [242, 88] on select "Choose an option... Pending Applied Excluded (Questions) Excluded (Expired) Exc…" at bounding box center [268, 93] width 52 height 10
select select ""pending""
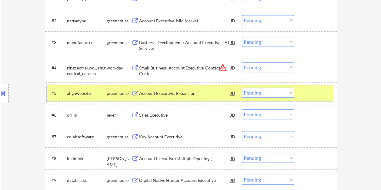
click at [308, 91] on div at bounding box center [315, 93] width 27 height 11
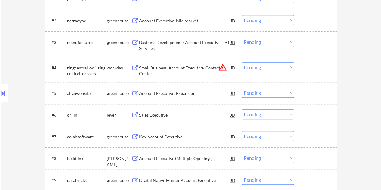
click at [318, 115] on div at bounding box center [315, 115] width 27 height 11
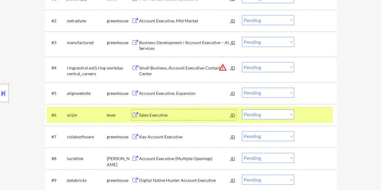
click at [193, 117] on div "Sales Executive" at bounding box center [184, 115] width 91 height 6
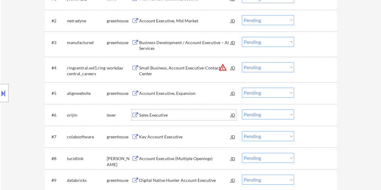
drag, startPoint x: 310, startPoint y: 116, endPoint x: 298, endPoint y: 118, distance: 12.2
click at [309, 116] on div at bounding box center [315, 115] width 27 height 11
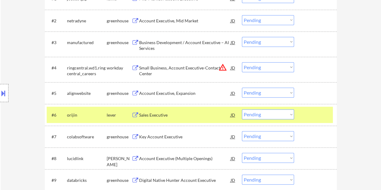
drag, startPoint x: 290, startPoint y: 117, endPoint x: 286, endPoint y: 117, distance: 3.6
click at [290, 117] on select "Choose an option... Pending Applied Excluded (Questions) Excluded (Expired) Exc…" at bounding box center [268, 115] width 52 height 10
click at [242, 110] on select "Choose an option... Pending Applied Excluded (Questions) Excluded (Expired) Exc…" at bounding box center [268, 115] width 52 height 10
select select ""pending""
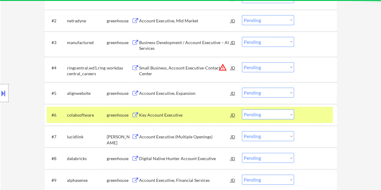
click at [309, 117] on div at bounding box center [315, 115] width 27 height 11
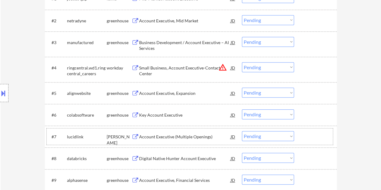
click at [303, 135] on div at bounding box center [315, 136] width 27 height 11
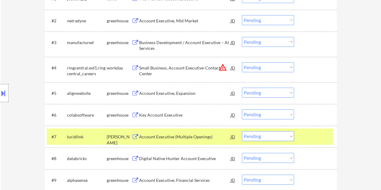
click at [174, 133] on div "Account Executive (Multiple Openings)" at bounding box center [184, 136] width 91 height 11
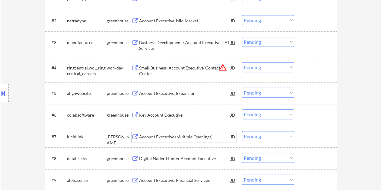
click at [308, 136] on div at bounding box center [315, 136] width 27 height 11
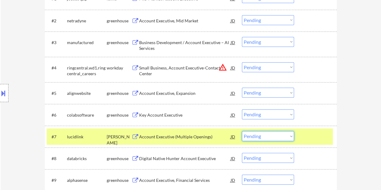
click at [290, 137] on select "Choose an option... Pending Applied Excluded (Questions) Excluded (Expired) Exc…" at bounding box center [268, 136] width 52 height 10
click at [242, 131] on select "Choose an option... Pending Applied Excluded (Questions) Excluded (Expired) Exc…" at bounding box center [268, 136] width 52 height 10
select select ""pending""
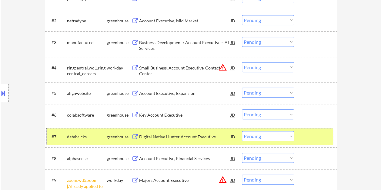
click at [309, 135] on div at bounding box center [315, 136] width 27 height 11
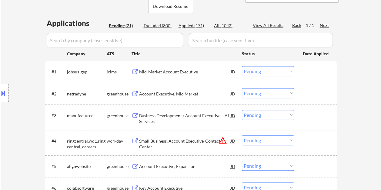
scroll to position [151, 0]
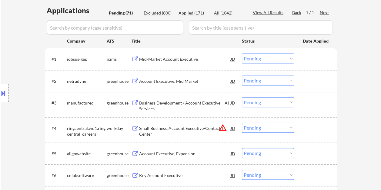
click at [308, 81] on div at bounding box center [315, 81] width 27 height 11
select select ""pending""
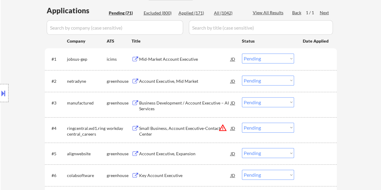
select select ""pending""
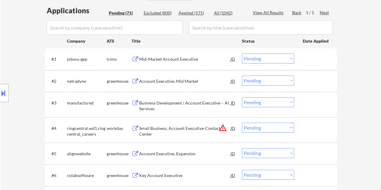
select select ""pending""
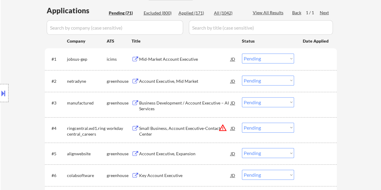
select select ""pending""
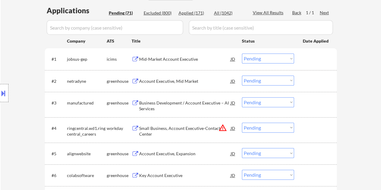
select select ""pending""
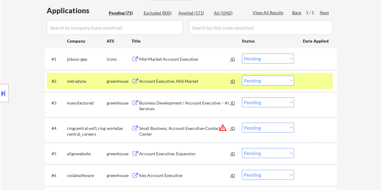
click at [306, 82] on div at bounding box center [315, 81] width 27 height 11
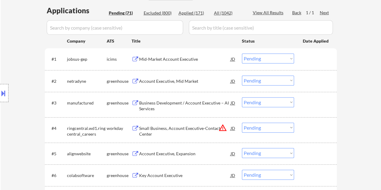
drag, startPoint x: 323, startPoint y: 81, endPoint x: 249, endPoint y: 83, distance: 74.2
click at [322, 82] on div at bounding box center [315, 81] width 27 height 11
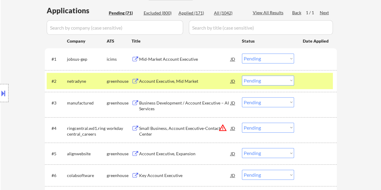
click at [222, 82] on div "Account Executive, Mid Market" at bounding box center [184, 81] width 91 height 6
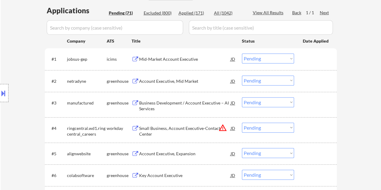
select select ""pending""
select select ""PLACEHOLDER_1427118222253""
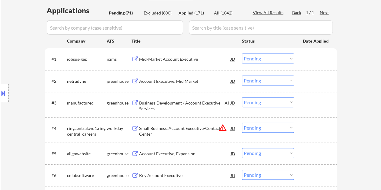
select select ""pending""
click at [304, 75] on div "#2 netradyne greenhouse Account Executive, Mid Market JD Choose an option... Pe…" at bounding box center [190, 81] width 286 height 16
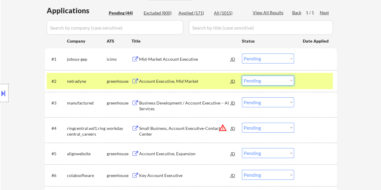
click at [290, 79] on select "Choose an option... Pending Applied Excluded (Questions) Excluded (Expired) Exc…" at bounding box center [268, 81] width 52 height 10
click at [242, 76] on select "Choose an option... Pending Applied Excluded (Questions) Excluded (Expired) Exc…" at bounding box center [268, 81] width 52 height 10
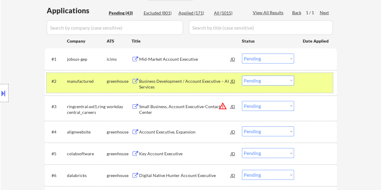
click at [299, 79] on div "#2 manufactured greenhouse Business Development / Account Executive – AI Servic…" at bounding box center [190, 83] width 286 height 20
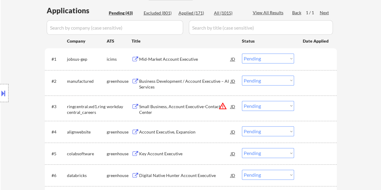
drag, startPoint x: 324, startPoint y: 80, endPoint x: 262, endPoint y: 85, distance: 62.6
click at [324, 80] on div at bounding box center [315, 81] width 27 height 11
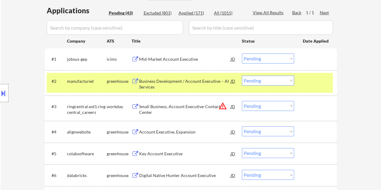
click at [212, 84] on div "Business Development / Account Executive – AI Services" at bounding box center [184, 84] width 91 height 12
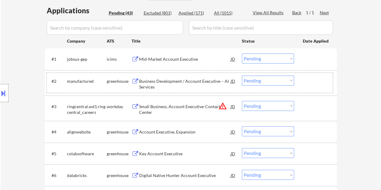
click at [305, 78] on div at bounding box center [315, 81] width 27 height 11
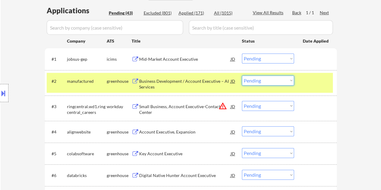
click at [292, 81] on select "Choose an option... Pending Applied Excluded (Questions) Excluded (Expired) Exc…" at bounding box center [268, 81] width 52 height 10
click at [242, 76] on select "Choose an option... Pending Applied Excluded (Questions) Excluded (Expired) Exc…" at bounding box center [268, 81] width 52 height 10
select select ""pending""
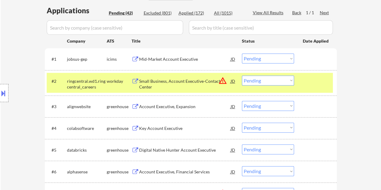
click at [300, 82] on div "#2 ringcentral.wd1.ringcentral_careers workday Small Business, Account Executiv…" at bounding box center [190, 83] width 286 height 20
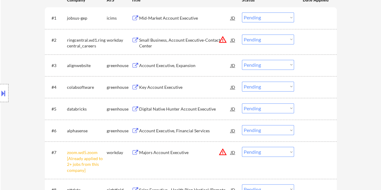
scroll to position [212, 0]
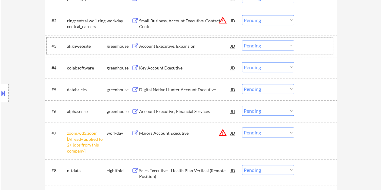
click at [309, 46] on div at bounding box center [315, 46] width 27 height 11
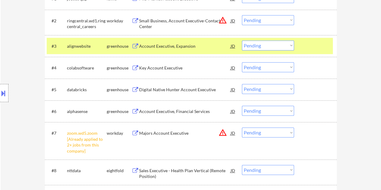
click at [216, 47] on div "Account Executive, Expansion" at bounding box center [184, 46] width 91 height 6
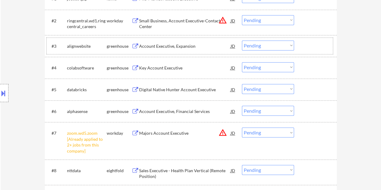
click at [300, 45] on div "#3 alignwebsite greenhouse Account Executive, Expansion JD warning_amber Choose…" at bounding box center [190, 46] width 286 height 16
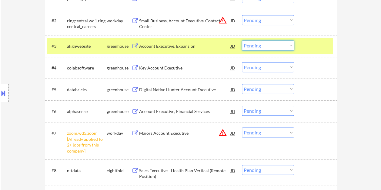
click at [289, 45] on select "Choose an option... Pending Applied Excluded (Questions) Excluded (Expired) Exc…" at bounding box center [268, 46] width 52 height 10
click at [242, 41] on select "Choose an option... Pending Applied Excluded (Questions) Excluded (Expired) Exc…" at bounding box center [268, 46] width 52 height 10
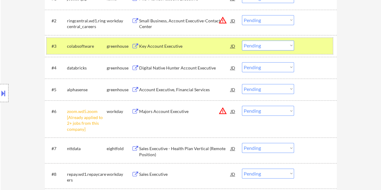
drag, startPoint x: 309, startPoint y: 47, endPoint x: 261, endPoint y: 64, distance: 50.8
click at [309, 47] on div at bounding box center [315, 46] width 27 height 11
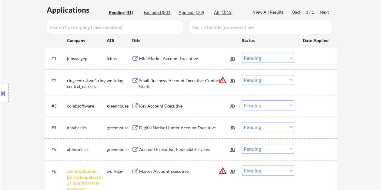
scroll to position [182, 0]
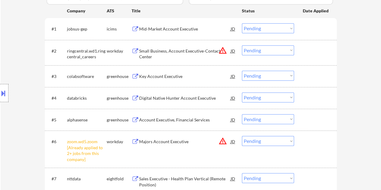
click at [307, 74] on div at bounding box center [315, 76] width 27 height 11
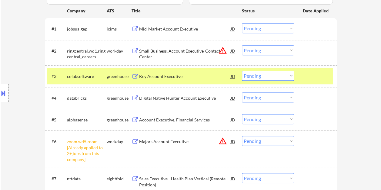
click at [184, 78] on div "Key Account Executive" at bounding box center [184, 77] width 91 height 6
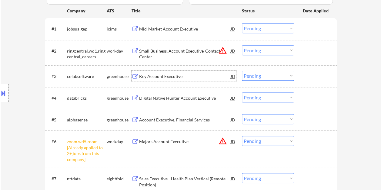
drag, startPoint x: 308, startPoint y: 78, endPoint x: 305, endPoint y: 79, distance: 3.1
click at [307, 78] on div at bounding box center [315, 76] width 27 height 11
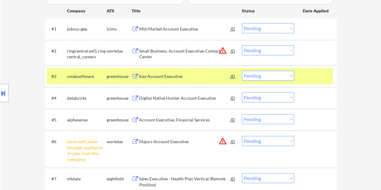
click at [287, 76] on select "Choose an option... Pending Applied Excluded (Questions) Excluded (Expired) Exc…" at bounding box center [268, 76] width 52 height 10
click at [242, 71] on select "Choose an option... Pending Applied Excluded (Questions) Excluded (Expired) Exc…" at bounding box center [268, 76] width 52 height 10
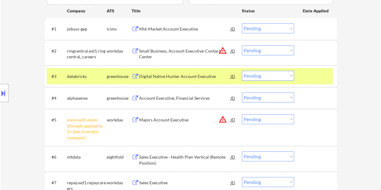
click at [305, 78] on div at bounding box center [315, 76] width 27 height 11
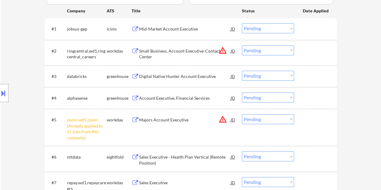
drag, startPoint x: 313, startPoint y: 74, endPoint x: 306, endPoint y: 77, distance: 7.9
click at [312, 74] on div at bounding box center [315, 76] width 27 height 11
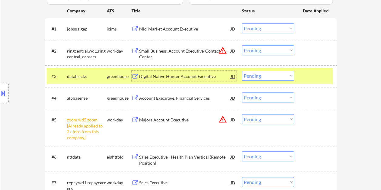
click at [186, 75] on div "Digital Native Hunter Account Executive" at bounding box center [184, 77] width 91 height 6
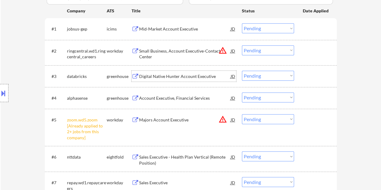
drag, startPoint x: 305, startPoint y: 76, endPoint x: 298, endPoint y: 77, distance: 7.0
click at [302, 77] on div "#3 databricks greenhouse Digital Native Hunter Account Executive JD warning_amb…" at bounding box center [190, 76] width 286 height 16
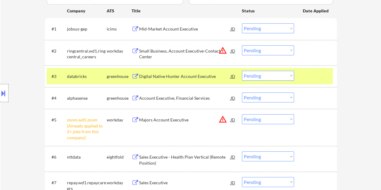
drag, startPoint x: 294, startPoint y: 77, endPoint x: 286, endPoint y: 78, distance: 7.9
click at [294, 77] on div "#3 databricks greenhouse Digital Native Hunter Account Executive JD warning_amb…" at bounding box center [190, 76] width 286 height 16
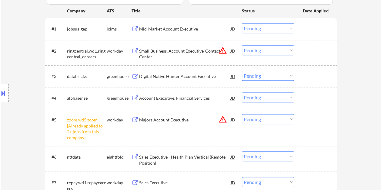
drag, startPoint x: 315, startPoint y: 78, endPoint x: 289, endPoint y: 74, distance: 25.4
click at [313, 78] on div at bounding box center [315, 76] width 27 height 11
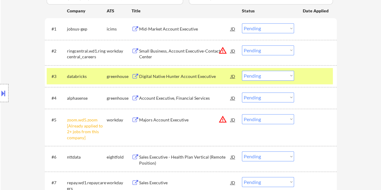
drag, startPoint x: 288, startPoint y: 74, endPoint x: 285, endPoint y: 76, distance: 3.4
click at [288, 74] on select "Choose an option... Pending Applied Excluded (Questions) Excluded (Expired) Exc…" at bounding box center [268, 76] width 52 height 10
click at [242, 71] on select "Choose an option... Pending Applied Excluded (Questions) Excluded (Expired) Exc…" at bounding box center [268, 76] width 52 height 10
select select ""pending""
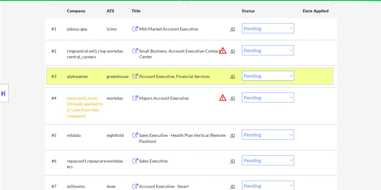
click at [301, 76] on div "#3 alphasense greenhouse Account Executive, Financial Services JD warning_amber…" at bounding box center [190, 76] width 286 height 16
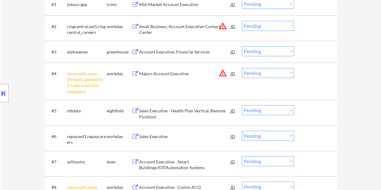
scroll to position [212, 0]
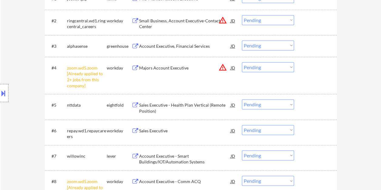
click at [308, 153] on div at bounding box center [315, 156] width 27 height 11
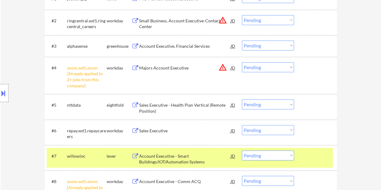
click at [210, 159] on div "Account Executive - Smart Buildings/IOT/Automation Systems" at bounding box center [184, 159] width 91 height 12
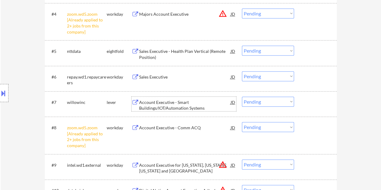
scroll to position [272, 0]
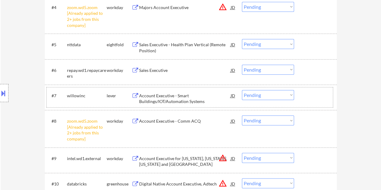
click at [309, 93] on div at bounding box center [315, 95] width 27 height 11
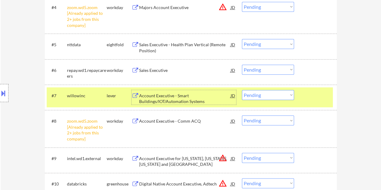
click at [186, 92] on div "Account Executive - Smart Buildings/IOT/Automation Systems" at bounding box center [184, 97] width 91 height 15
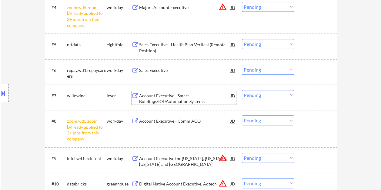
drag, startPoint x: 305, startPoint y: 94, endPoint x: 295, endPoint y: 95, distance: 9.8
click at [304, 94] on div at bounding box center [315, 95] width 27 height 11
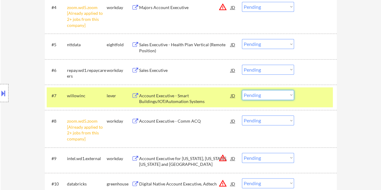
drag, startPoint x: 290, startPoint y: 96, endPoint x: 283, endPoint y: 101, distance: 8.2
click at [289, 96] on select "Choose an option... Pending Applied Excluded (Questions) Excluded (Expired) Exc…" at bounding box center [268, 95] width 52 height 10
click at [242, 90] on select "Choose an option... Pending Applied Excluded (Questions) Excluded (Expired) Exc…" at bounding box center [268, 95] width 52 height 10
select select ""pending""
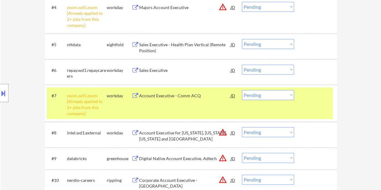
click at [326, 110] on div "#7 zoom.wd5.zoom [Already applied to 2+ jobs from this company] workday Account…" at bounding box center [190, 103] width 286 height 32
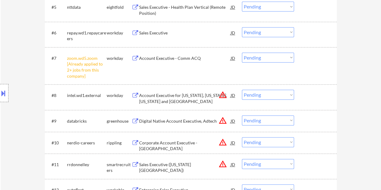
scroll to position [363, 0]
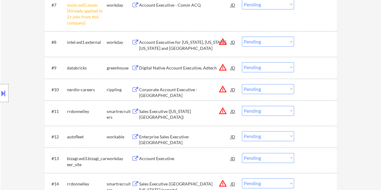
click at [318, 140] on div at bounding box center [315, 136] width 27 height 11
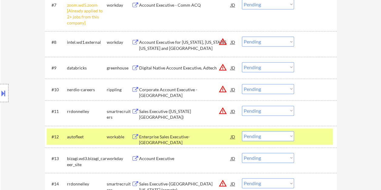
click at [179, 135] on div "Enterprise Sales Executive- United States" at bounding box center [184, 140] width 91 height 12
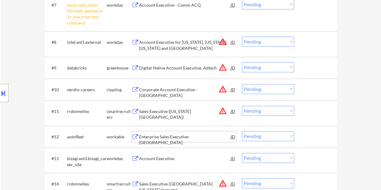
click at [308, 138] on div at bounding box center [315, 136] width 27 height 11
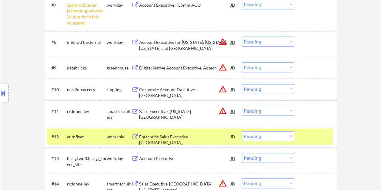
click at [287, 136] on select "Choose an option... Pending Applied Excluded (Questions) Excluded (Expired) Exc…" at bounding box center [268, 136] width 52 height 10
click at [242, 131] on select "Choose an option... Pending Applied Excluded (Questions) Excluded (Expired) Exc…" at bounding box center [268, 136] width 52 height 10
select select ""pending""
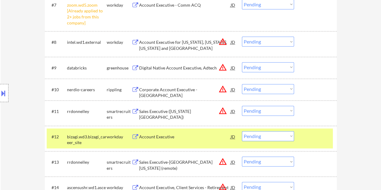
click at [300, 139] on div "#12 bizagi.wd3.bizagi_career_site workday Account Executive JD warning_amber Ch…" at bounding box center [190, 139] width 286 height 20
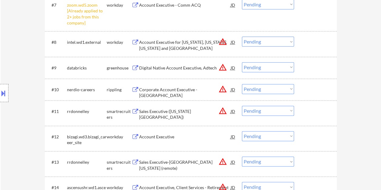
scroll to position [394, 0]
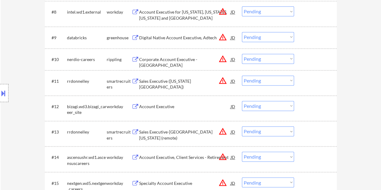
click at [319, 85] on div at bounding box center [315, 81] width 27 height 11
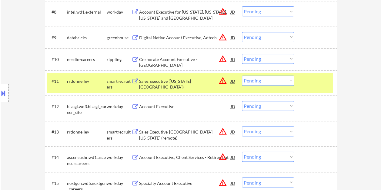
click at [196, 86] on div "Sales Executive (Washington DC Territory)" at bounding box center [184, 81] width 91 height 11
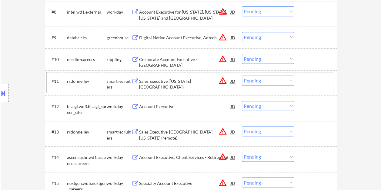
drag, startPoint x: 305, startPoint y: 81, endPoint x: 291, endPoint y: 83, distance: 14.0
click at [302, 81] on div "#11 rrdonnelley smartrecruiters Sales Executive (Washington DC Territory) JD wa…" at bounding box center [190, 83] width 286 height 20
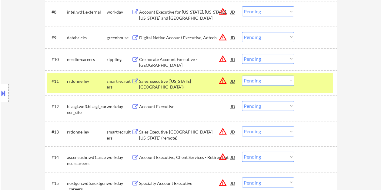
click at [289, 84] on select "Choose an option... Pending Applied Excluded (Questions) Excluded (Expired) Exc…" at bounding box center [268, 81] width 52 height 10
click at [242, 76] on select "Choose an option... Pending Applied Excluded (Questions) Excluded (Expired) Exc…" at bounding box center [268, 81] width 52 height 10
select select ""pending""
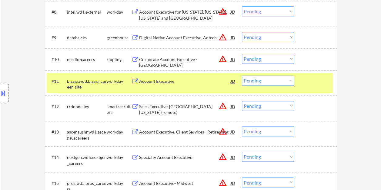
click at [306, 81] on div at bounding box center [315, 81] width 27 height 11
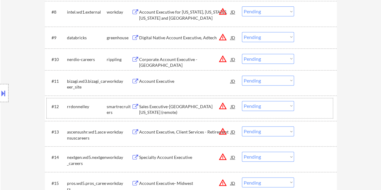
click at [297, 107] on div "#12 rrdonnelley smartrecruiters Sales Executive-Northern California Territory (…" at bounding box center [190, 108] width 286 height 20
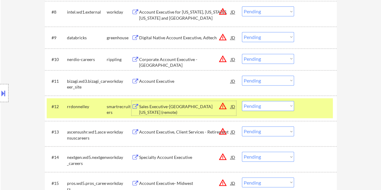
click at [186, 105] on div "Sales Executive-Northern California Territory (remote)" at bounding box center [184, 110] width 91 height 12
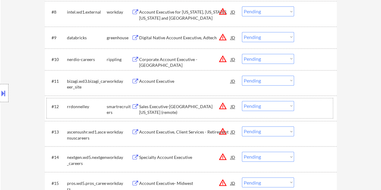
click at [299, 106] on div "#12 rrdonnelley smartrecruiters Sales Executive-Northern California Territory (…" at bounding box center [190, 108] width 286 height 20
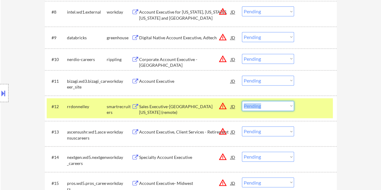
drag, startPoint x: 299, startPoint y: 106, endPoint x: 287, endPoint y: 108, distance: 11.4
click at [288, 107] on select "Choose an option... Pending Applied Excluded (Questions) Excluded (Expired) Exc…" at bounding box center [268, 106] width 52 height 10
click at [242, 101] on select "Choose an option... Pending Applied Excluded (Questions) Excluded (Expired) Exc…" at bounding box center [268, 106] width 52 height 10
select select ""pending""
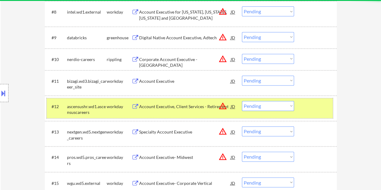
click at [303, 109] on div at bounding box center [315, 106] width 27 height 11
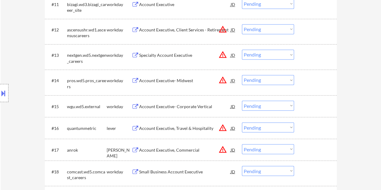
scroll to position [484, 0]
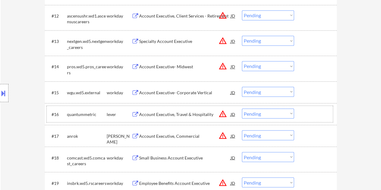
click at [314, 110] on div at bounding box center [315, 114] width 27 height 11
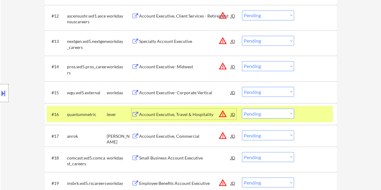
click at [213, 111] on div "Account Executive, Travel & Hospitality" at bounding box center [184, 114] width 91 height 11
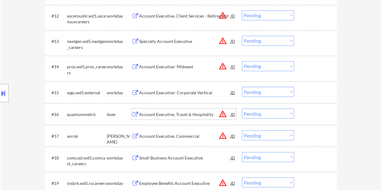
click at [303, 112] on div at bounding box center [315, 114] width 27 height 11
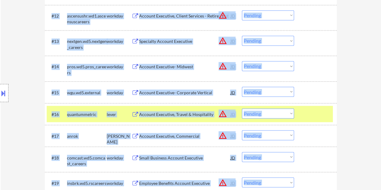
drag, startPoint x: 382, startPoint y: 79, endPoint x: 386, endPoint y: 54, distance: 25.7
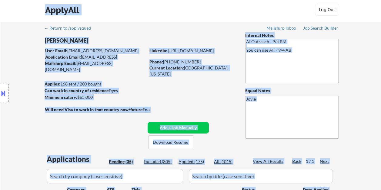
scroll to position [0, 0]
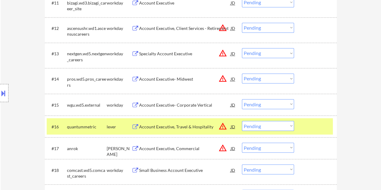
scroll to position [515, 0]
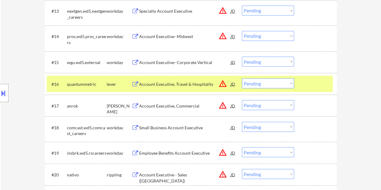
click at [280, 82] on select "Choose an option... Pending Applied Excluded (Questions) Excluded (Expired) Exc…" at bounding box center [268, 83] width 52 height 10
click at [242, 78] on select "Choose an option... Pending Applied Excluded (Questions) Excluded (Expired) Exc…" at bounding box center [268, 83] width 52 height 10
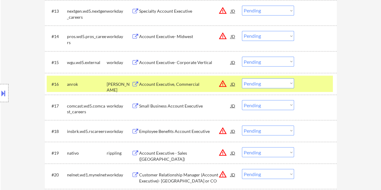
click at [315, 87] on div at bounding box center [315, 83] width 27 height 11
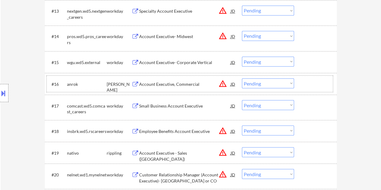
click at [312, 84] on div at bounding box center [315, 83] width 27 height 11
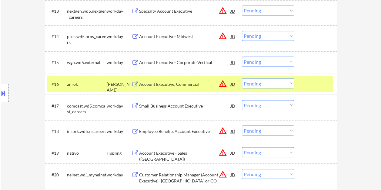
click at [191, 79] on div "Account Executive, Commercial" at bounding box center [184, 83] width 91 height 11
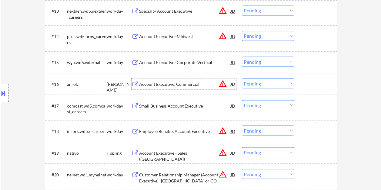
click at [300, 84] on div "#16 anrok ashby Account Executive, Commercial JD warning_amber Choose an option…" at bounding box center [190, 84] width 286 height 16
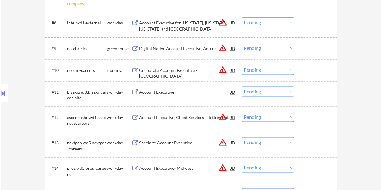
scroll to position [454, 0]
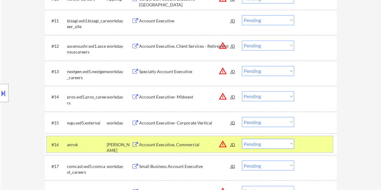
click at [289, 146] on select "Choose an option... Pending Applied Excluded (Questions) Excluded (Expired) Exc…" at bounding box center [268, 144] width 52 height 10
click at [242, 139] on select "Choose an option... Pending Applied Excluded (Questions) Excluded (Expired) Exc…" at bounding box center [268, 144] width 52 height 10
select select ""pending""
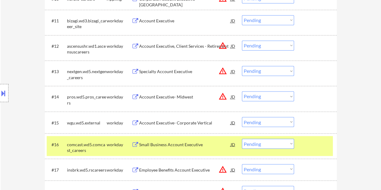
click at [304, 151] on div "#16 comcast.wd5.comcast_careers workday Small Business Account Executive JD war…" at bounding box center [190, 146] width 286 height 20
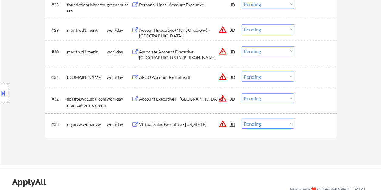
scroll to position [757, 0]
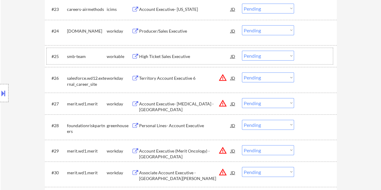
click at [311, 55] on div at bounding box center [315, 56] width 27 height 11
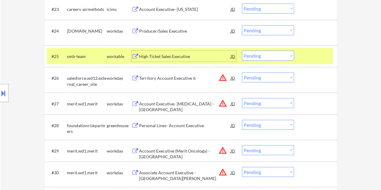
click at [208, 59] on div "High Ticket Sales Executive" at bounding box center [184, 57] width 91 height 6
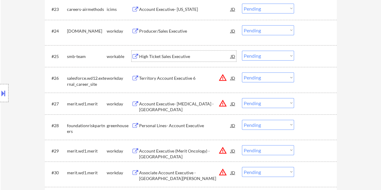
click at [302, 59] on div at bounding box center [315, 56] width 27 height 11
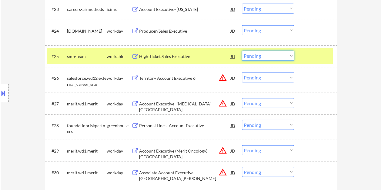
click at [288, 54] on select "Choose an option... Pending Applied Excluded (Questions) Excluded (Expired) Exc…" at bounding box center [268, 56] width 52 height 10
click at [242, 51] on select "Choose an option... Pending Applied Excluded (Questions) Excluded (Expired) Exc…" at bounding box center [268, 56] width 52 height 10
select select ""pending""
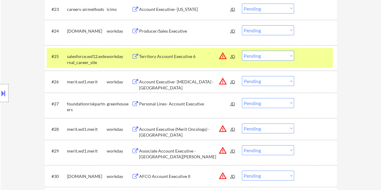
click at [310, 54] on div at bounding box center [315, 56] width 27 height 11
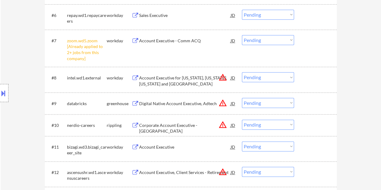
scroll to position [320, 0]
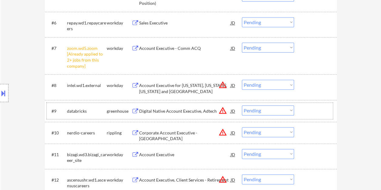
click at [311, 107] on div at bounding box center [315, 111] width 27 height 11
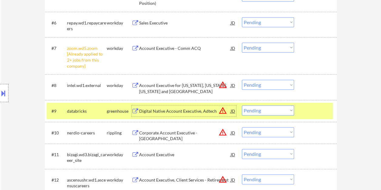
click at [169, 115] on div "Digital Native Account Executive, Adtech" at bounding box center [184, 111] width 91 height 11
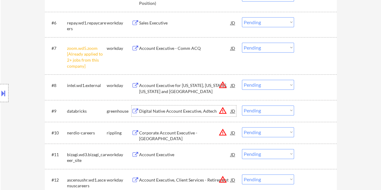
drag, startPoint x: 308, startPoint y: 111, endPoint x: 289, endPoint y: 111, distance: 19.7
click at [307, 111] on div at bounding box center [315, 111] width 27 height 11
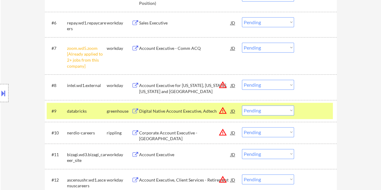
click at [286, 111] on select "Choose an option... Pending Applied Excluded (Questions) Excluded (Expired) Exc…" at bounding box center [268, 111] width 52 height 10
click at [242, 106] on select "Choose an option... Pending Applied Excluded (Questions) Excluded (Expired) Exc…" at bounding box center [268, 111] width 52 height 10
select select ""pending""
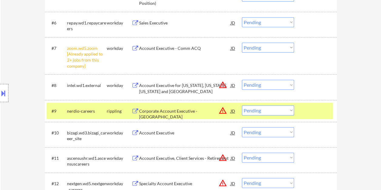
click at [307, 109] on div at bounding box center [315, 111] width 27 height 11
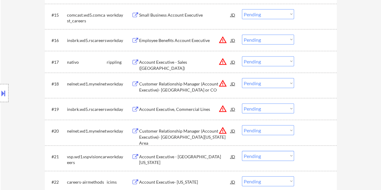
scroll to position [532, 0]
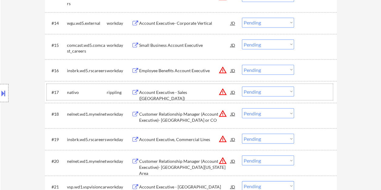
click at [305, 89] on div at bounding box center [315, 92] width 27 height 11
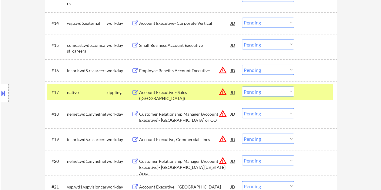
click at [179, 88] on div "Account Executive - Sales (East Coast)" at bounding box center [184, 92] width 91 height 11
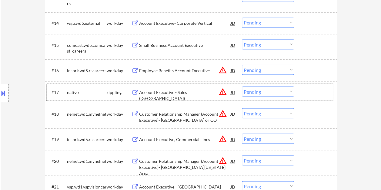
drag, startPoint x: 299, startPoint y: 89, endPoint x: 287, endPoint y: 92, distance: 12.5
click at [298, 90] on div "#17 nativo rippling Account Executive - Sales (East Coast) JD warning_amber Cho…" at bounding box center [190, 92] width 286 height 16
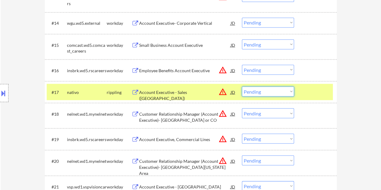
click at [286, 92] on select "Choose an option... Pending Applied Excluded (Questions) Excluded (Expired) Exc…" at bounding box center [268, 92] width 52 height 10
click at [242, 87] on select "Choose an option... Pending Applied Excluded (Questions) Excluded (Expired) Exc…" at bounding box center [268, 92] width 52 height 10
select select ""pending""
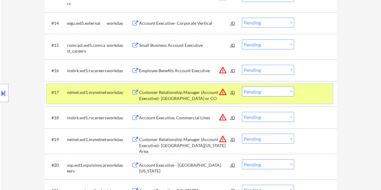
click at [313, 94] on div at bounding box center [315, 92] width 27 height 11
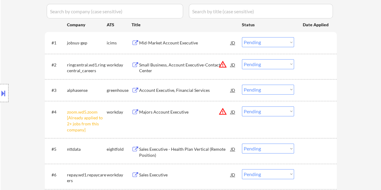
scroll to position [169, 0]
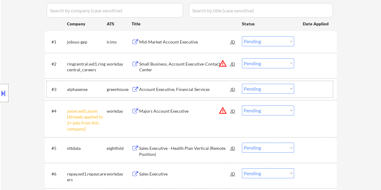
click at [312, 90] on div at bounding box center [315, 89] width 27 height 11
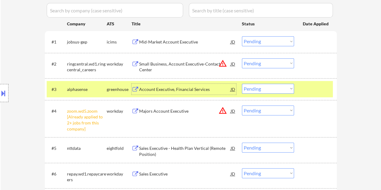
click at [183, 88] on div "Account Executive, Financial Services" at bounding box center [184, 90] width 91 height 6
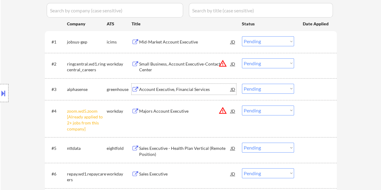
click at [306, 88] on div at bounding box center [315, 89] width 27 height 11
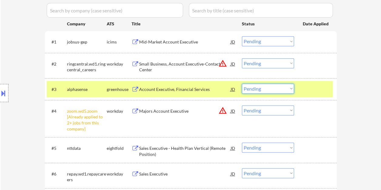
click at [288, 91] on select "Choose an option... Pending Applied Excluded (Questions) Excluded (Expired) Exc…" at bounding box center [268, 89] width 52 height 10
click at [242, 84] on select "Choose an option... Pending Applied Excluded (Questions) Excluded (Expired) Exc…" at bounding box center [268, 89] width 52 height 10
select select ""pending""
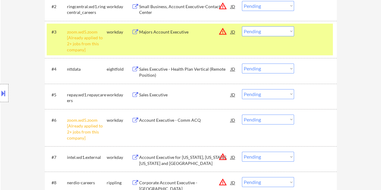
scroll to position [199, 0]
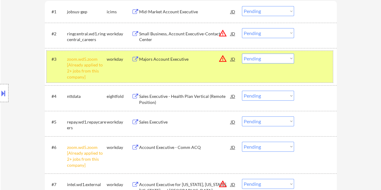
click at [309, 71] on div "#3 zoom.wd5.zoom [Already applied to 2+ jobs from this company] workday Majors …" at bounding box center [190, 67] width 286 height 32
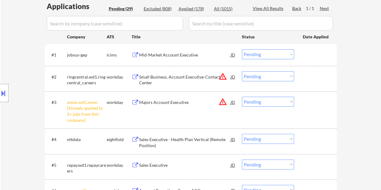
scroll to position [138, 0]
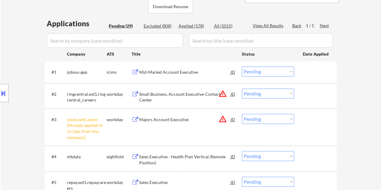
click at [186, 26] on div "Applied (178)" at bounding box center [193, 26] width 30 height 6
select select ""applied""
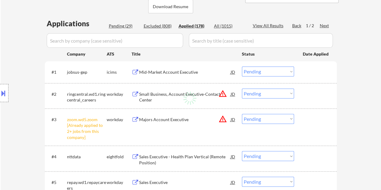
select select ""applied""
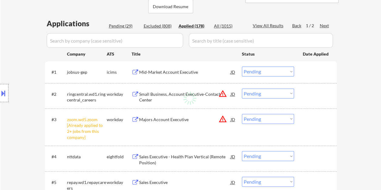
select select ""applied""
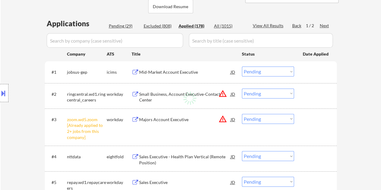
select select ""applied""
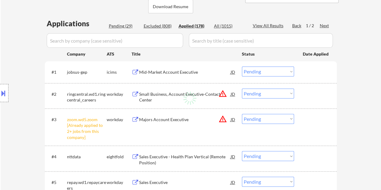
select select ""applied""
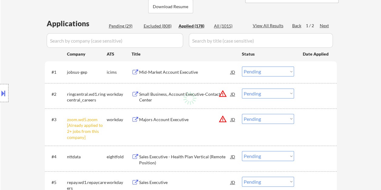
select select ""applied""
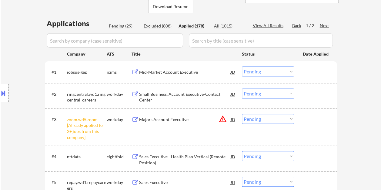
select select ""applied""
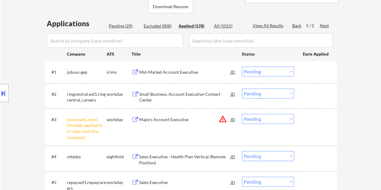
select select ""applied""
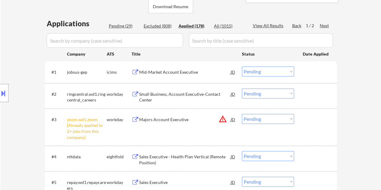
select select ""applied""
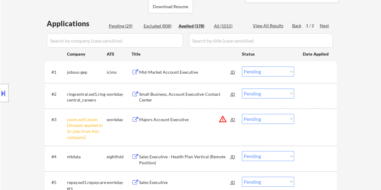
select select ""applied""
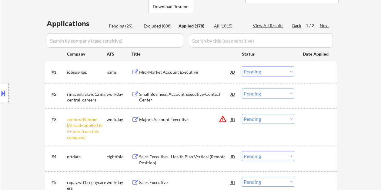
select select ""applied""
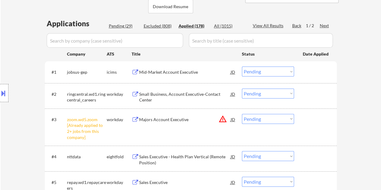
select select ""applied""
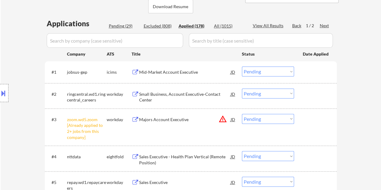
select select ""applied""
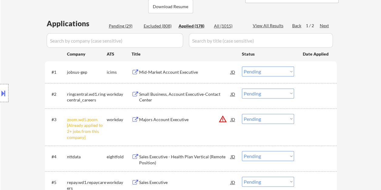
select select ""applied""
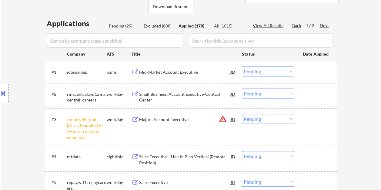
select select ""applied""
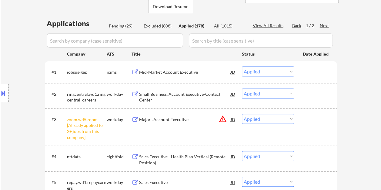
select select ""applied""
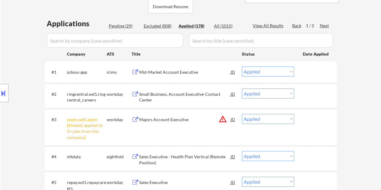
select select ""applied""
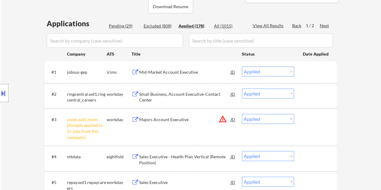
select select ""applied""
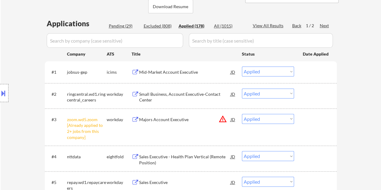
select select ""applied""
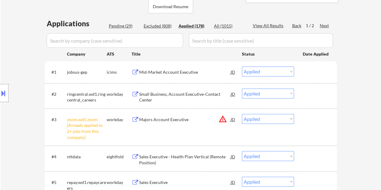
select select ""applied""
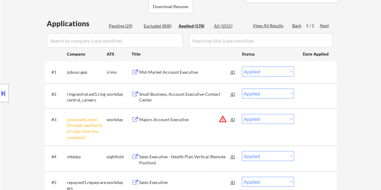
select select ""applied""
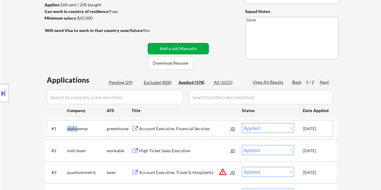
scroll to position [91, 0]
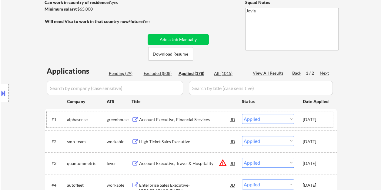
click at [126, 73] on div "Pending (29)" at bounding box center [124, 74] width 30 height 6
select select ""pending""
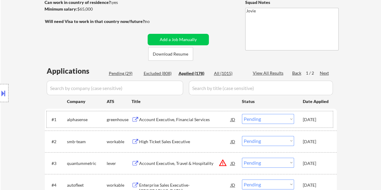
select select ""pending""
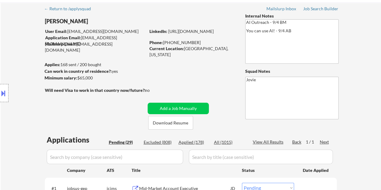
scroll to position [30, 0]
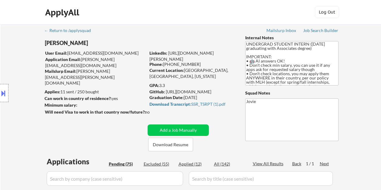
select select ""pending""
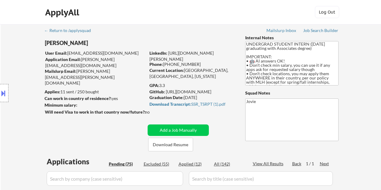
select select ""pending""
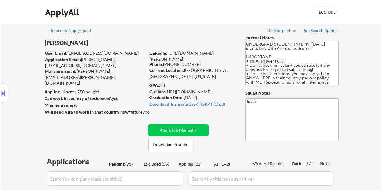
select select ""pending""
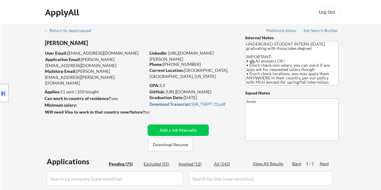
select select ""pending""
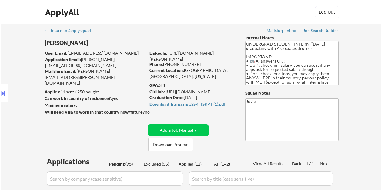
select select ""pending""
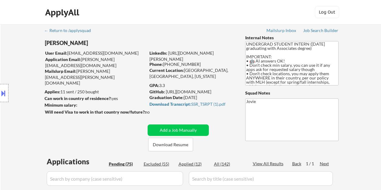
select select ""pending""
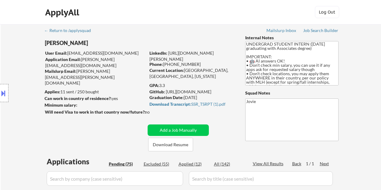
select select ""pending""
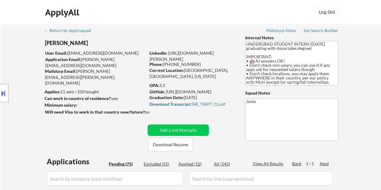
select select ""pending""
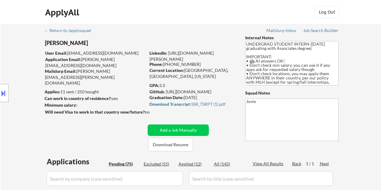
select select ""pending""
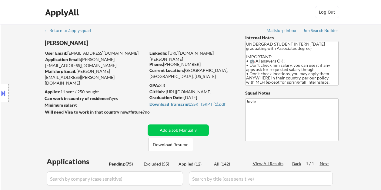
select select ""pending""
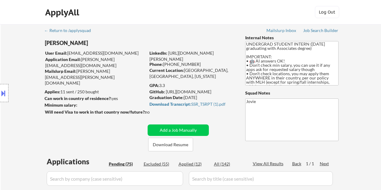
select select ""pending""
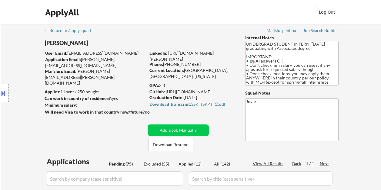
select select ""pending""
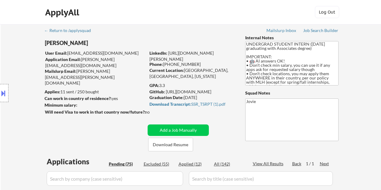
select select ""pending""
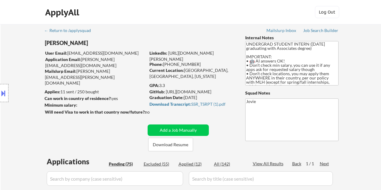
select select ""pending""
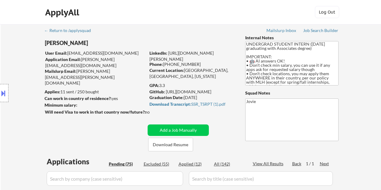
select select ""pending""
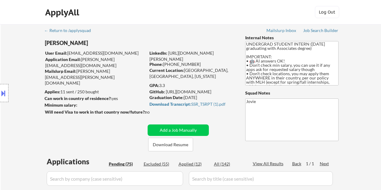
click at [105, 91] on div "Location Inclusions: country:US" at bounding box center [54, 93] width 108 height 112
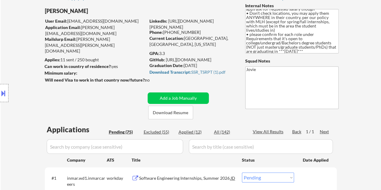
scroll to position [61, 0]
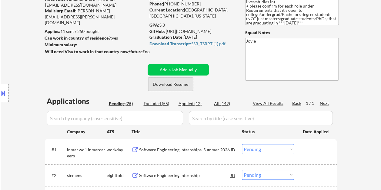
click at [173, 85] on button "Download Resume" at bounding box center [170, 85] width 45 height 14
drag, startPoint x: 239, startPoint y: 81, endPoint x: 369, endPoint y: 134, distance: 141.1
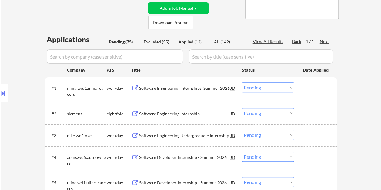
scroll to position [121, 0]
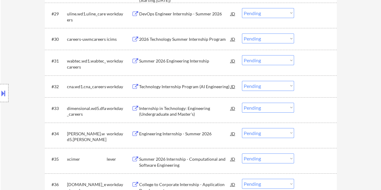
scroll to position [999, 0]
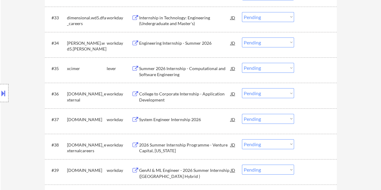
click at [321, 70] on div at bounding box center [315, 68] width 27 height 11
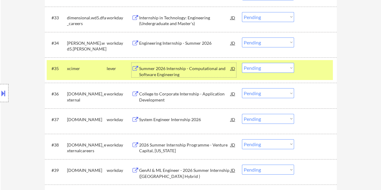
click at [167, 72] on div "Summer 2026 Internship - Computational and Software Engineering" at bounding box center [184, 72] width 91 height 12
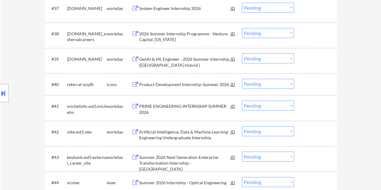
scroll to position [1120, 0]
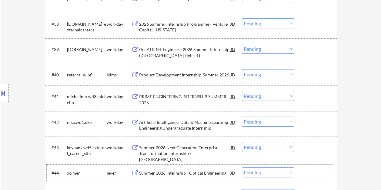
click at [309, 170] on div at bounding box center [315, 173] width 27 height 11
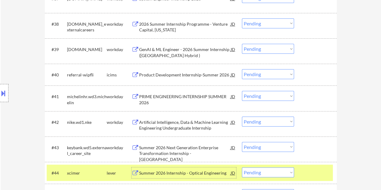
click at [196, 174] on div "Summer 2026 Internship - Optical Engineering" at bounding box center [184, 173] width 91 height 6
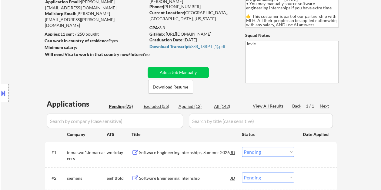
scroll to position [121, 0]
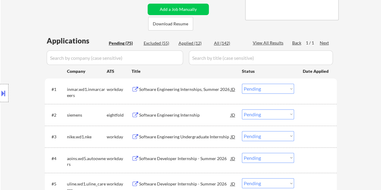
drag, startPoint x: 318, startPoint y: 89, endPoint x: 313, endPoint y: 91, distance: 5.5
click at [316, 90] on div at bounding box center [315, 89] width 27 height 11
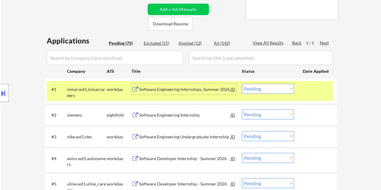
click at [199, 90] on div "Software Engineering Internships, Summer 2026" at bounding box center [184, 90] width 91 height 6
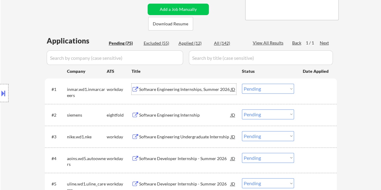
click at [308, 92] on div at bounding box center [315, 89] width 27 height 11
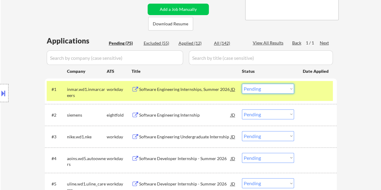
click at [288, 87] on select "Choose an option... Pending Applied Excluded (Questions) Excluded (Expired) Exc…" at bounding box center [268, 89] width 52 height 10
click at [242, 84] on select "Choose an option... Pending Applied Excluded (Questions) Excluded (Expired) Exc…" at bounding box center [268, 89] width 52 height 10
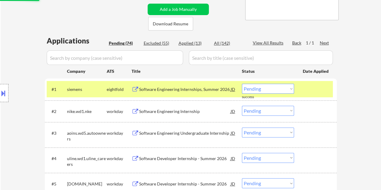
click at [310, 87] on div at bounding box center [315, 89] width 27 height 11
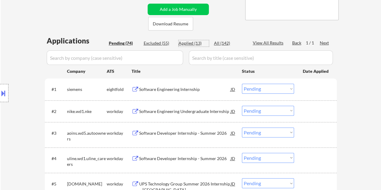
click at [193, 46] on div "Applied (13)" at bounding box center [193, 43] width 30 height 6
select select ""applied""
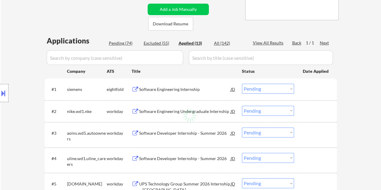
select select ""applied""
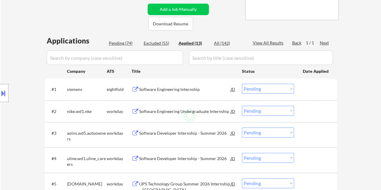
select select ""applied""
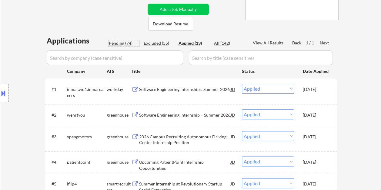
click at [116, 45] on div "Pending (74)" at bounding box center [124, 43] width 30 height 6
select select ""pending""
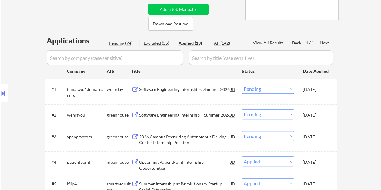
select select ""pending""
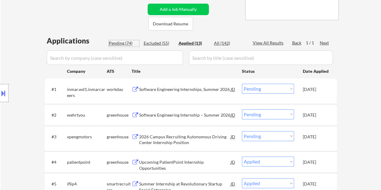
select select ""pending""
click at [116, 42] on div "Pending (74)" at bounding box center [124, 43] width 30 height 6
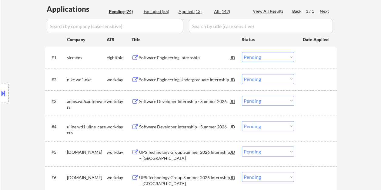
scroll to position [151, 0]
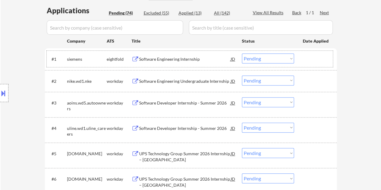
click at [309, 61] on div at bounding box center [315, 59] width 27 height 11
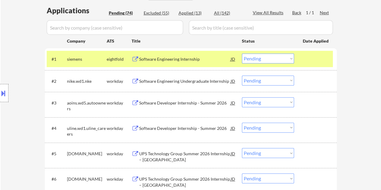
click at [316, 60] on div at bounding box center [315, 59] width 27 height 11
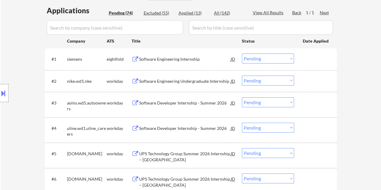
click at [309, 81] on div at bounding box center [315, 81] width 27 height 11
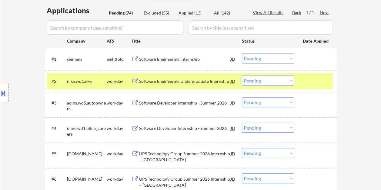
click at [211, 82] on div "Software Engineering Undergraduate Internship" at bounding box center [184, 81] width 91 height 6
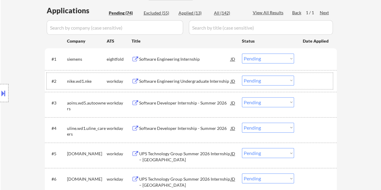
click at [303, 78] on div at bounding box center [315, 81] width 27 height 11
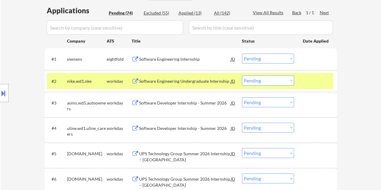
click at [290, 81] on select "Choose an option... Pending Applied Excluded (Questions) Excluded (Expired) Exc…" at bounding box center [268, 81] width 52 height 10
click at [242, 76] on select "Choose an option... Pending Applied Excluded (Questions) Excluded (Expired) Exc…" at bounding box center [268, 81] width 52 height 10
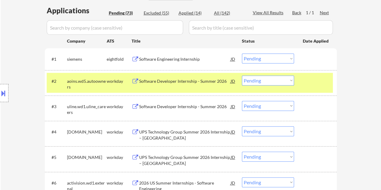
click at [305, 80] on div at bounding box center [315, 81] width 27 height 11
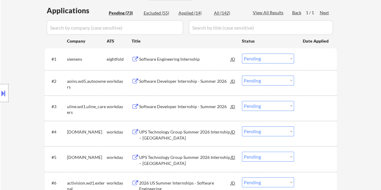
click at [326, 83] on div at bounding box center [315, 81] width 27 height 11
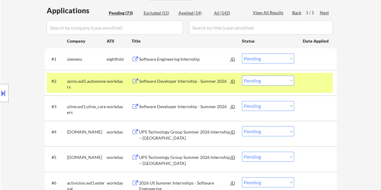
click at [228, 82] on div "Software Developer Internship - Summer 2026" at bounding box center [184, 81] width 91 height 6
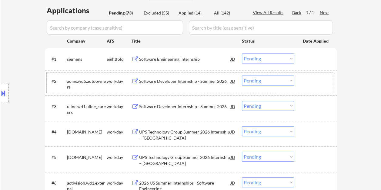
drag, startPoint x: 306, startPoint y: 79, endPoint x: 300, endPoint y: 81, distance: 6.1
click at [303, 81] on div at bounding box center [315, 81] width 27 height 11
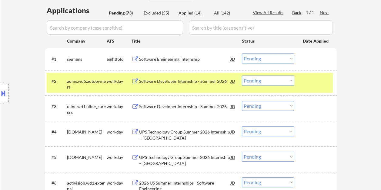
click at [292, 81] on select "Choose an option... Pending Applied Excluded (Questions) Excluded (Expired) Exc…" at bounding box center [268, 81] width 52 height 10
click at [242, 76] on select "Choose an option... Pending Applied Excluded (Questions) Excluded (Expired) Exc…" at bounding box center [268, 81] width 52 height 10
select select ""pending""
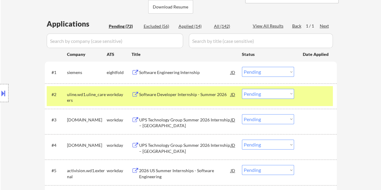
scroll to position [182, 0]
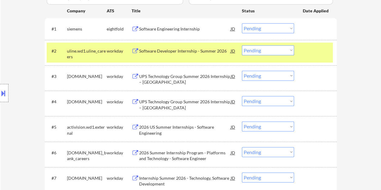
click at [311, 50] on div at bounding box center [315, 50] width 27 height 11
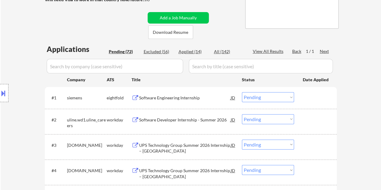
scroll to position [121, 0]
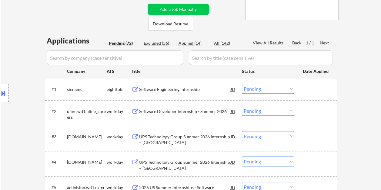
click at [313, 116] on div at bounding box center [315, 111] width 27 height 11
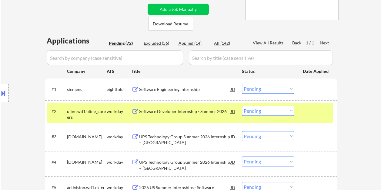
click at [213, 117] on div "#2 uline.wd1.uline_careers workday Software Developer Internship - Summer 2026 …" at bounding box center [190, 113] width 286 height 20
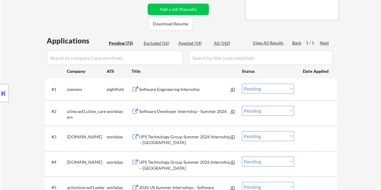
click at [318, 118] on div "#2 uline.wd1.uline_careers workday Software Developer Internship - Summer 2026 …" at bounding box center [190, 113] width 286 height 20
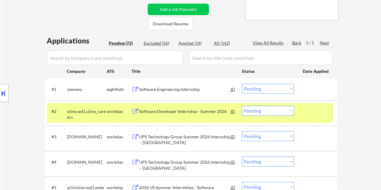
click at [196, 109] on div "Software Developer Internship - Summer 2026" at bounding box center [184, 112] width 91 height 6
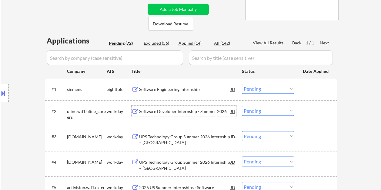
scroll to position [151, 0]
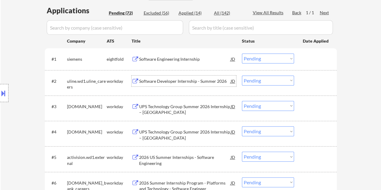
click at [320, 113] on div "#3 hcmportal.wd5.search workday UPS Technology Group Summer 2026 Internship – G…" at bounding box center [190, 108] width 286 height 20
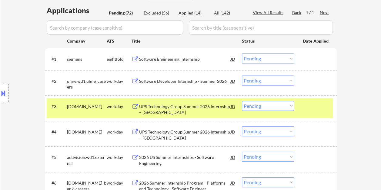
click at [207, 105] on div "UPS Technology Group Summer 2026 Internship – GA" at bounding box center [184, 110] width 91 height 12
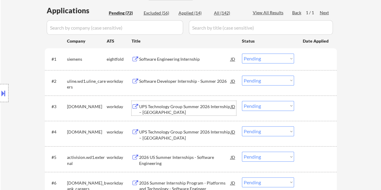
click at [275, 107] on select "Choose an option... Pending Applied Excluded (Questions) Excluded (Expired) Exc…" at bounding box center [268, 106] width 52 height 10
click at [242, 101] on select "Choose an option... Pending Applied Excluded (Questions) Excluded (Expired) Exc…" at bounding box center [268, 106] width 52 height 10
select select ""pending""
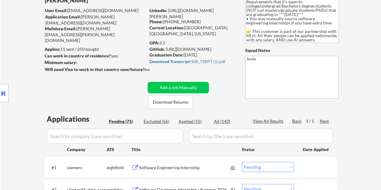
scroll to position [30, 0]
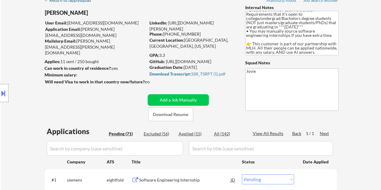
click at [58, 1] on div "← Return to /applysquad" at bounding box center [70, 0] width 52 height 4
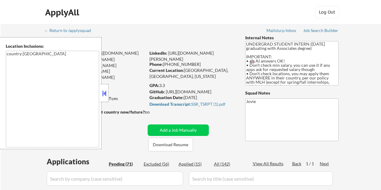
select select ""pending""
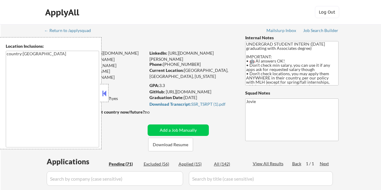
select select ""pending""
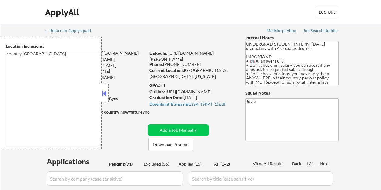
select select ""pending""
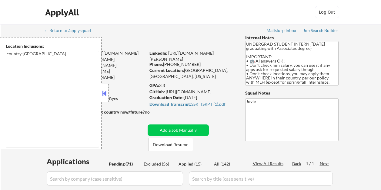
select select ""pending""
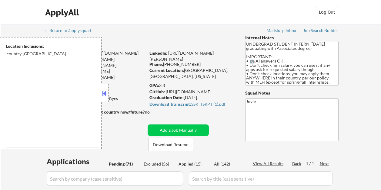
select select ""pending""
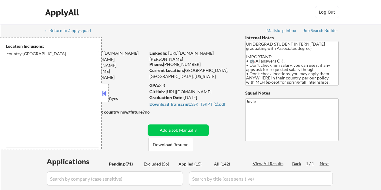
select select ""pending""
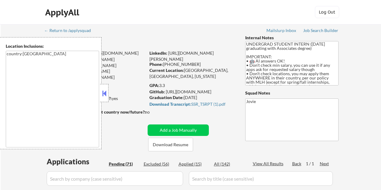
select select ""pending""
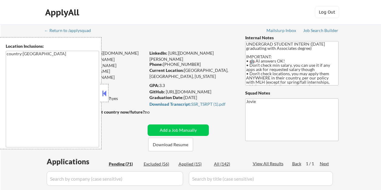
select select ""pending""
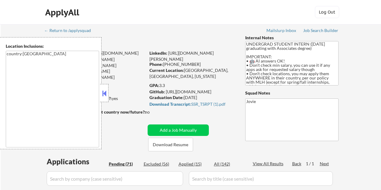
select select ""pending""
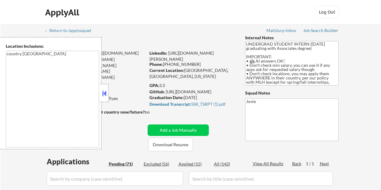
select select ""pending""
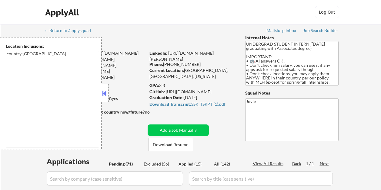
select select ""pending""
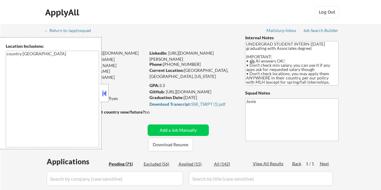
select select ""pending""
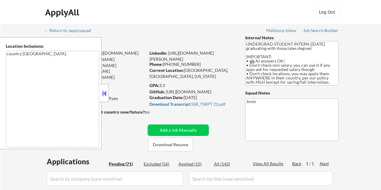
select select ""pending""
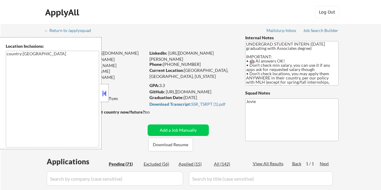
select select ""pending""
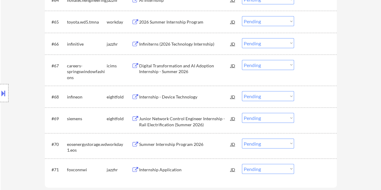
scroll to position [1815, 0]
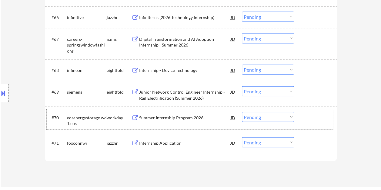
drag, startPoint x: 315, startPoint y: 120, endPoint x: 214, endPoint y: 125, distance: 100.9
click at [313, 121] on div at bounding box center [315, 117] width 27 height 11
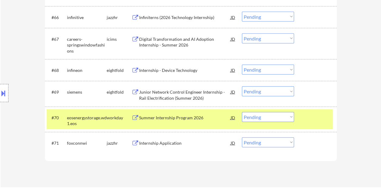
click at [203, 119] on div "Summer Internship Program 2026" at bounding box center [184, 118] width 91 height 6
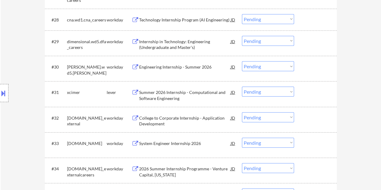
scroll to position [786, 0]
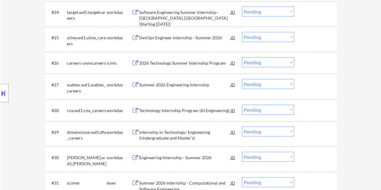
click at [305, 82] on div at bounding box center [315, 84] width 27 height 11
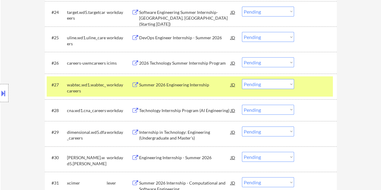
click at [312, 87] on div at bounding box center [315, 84] width 27 height 11
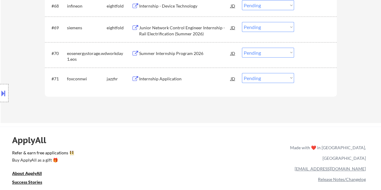
scroll to position [1864, 0]
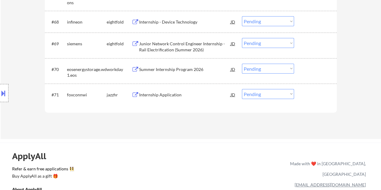
click at [311, 101] on div "#71 foxconnwi jazzhr Internship Application JD Choose an option... Pending Appl…" at bounding box center [190, 95] width 286 height 16
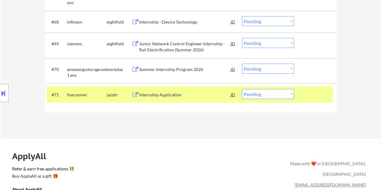
click at [162, 96] on div "Internship Application" at bounding box center [184, 95] width 91 height 6
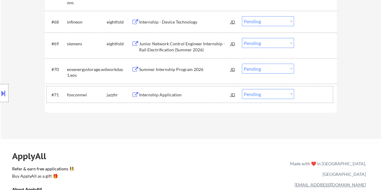
drag, startPoint x: 314, startPoint y: 90, endPoint x: 297, endPoint y: 96, distance: 17.4
click at [313, 90] on div at bounding box center [315, 94] width 27 height 11
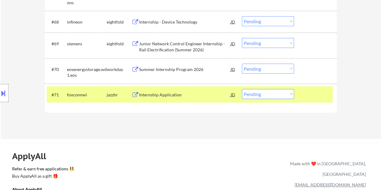
click at [291, 95] on select "Choose an option... Pending Applied Excluded (Questions) Excluded (Expired) Exc…" at bounding box center [268, 94] width 52 height 10
select select ""applied""
click at [242, 89] on select "Choose an option... Pending Applied Excluded (Questions) Excluded (Expired) Exc…" at bounding box center [268, 94] width 52 height 10
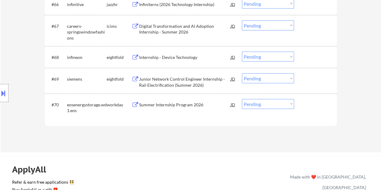
scroll to position [1833, 0]
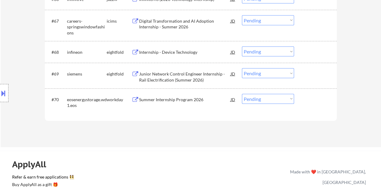
click at [313, 100] on div at bounding box center [315, 99] width 27 height 11
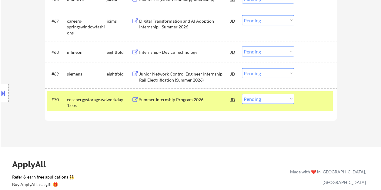
click at [303, 101] on div at bounding box center [315, 99] width 27 height 11
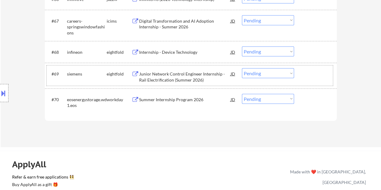
drag, startPoint x: 317, startPoint y: 80, endPoint x: 249, endPoint y: 84, distance: 67.3
click at [316, 80] on div "#69 siemens eightfold Junior Network Control Engineer Internship - Rail Electri…" at bounding box center [190, 76] width 286 height 20
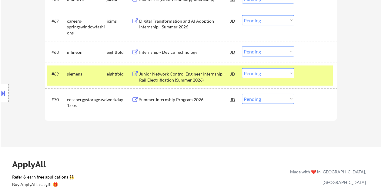
click at [193, 75] on div "Junior Network Control Engineer Internship - Rail Electrification (Summer 2026)" at bounding box center [184, 77] width 91 height 12
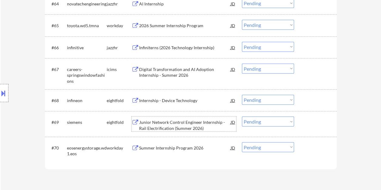
scroll to position [1773, 0]
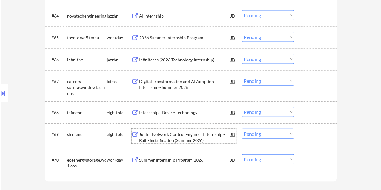
click at [308, 60] on div at bounding box center [315, 59] width 27 height 11
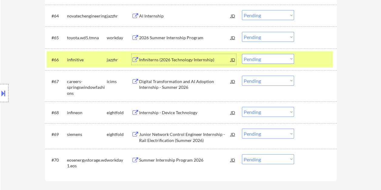
click at [212, 61] on div "Infiniterns (2026 Technology Internship)" at bounding box center [184, 60] width 91 height 6
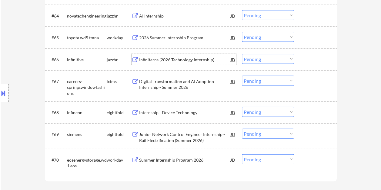
click at [305, 59] on div at bounding box center [315, 59] width 27 height 11
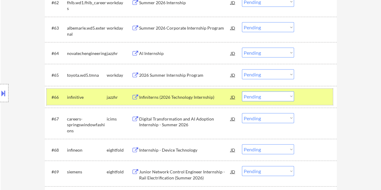
scroll to position [1726, 0]
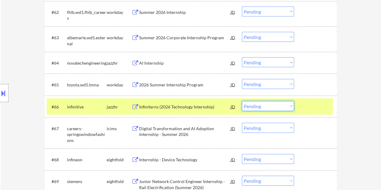
click at [282, 109] on select "Choose an option... Pending Applied Excluded (Questions) Excluded (Expired) Exc…" at bounding box center [268, 106] width 52 height 10
click at [242, 101] on select "Choose an option... Pending Applied Excluded (Questions) Excluded (Expired) Exc…" at bounding box center [268, 106] width 52 height 10
select select ""pending""
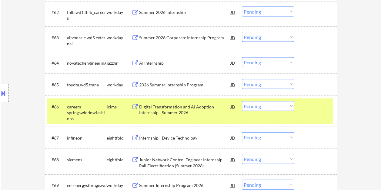
click at [312, 104] on div at bounding box center [315, 106] width 27 height 11
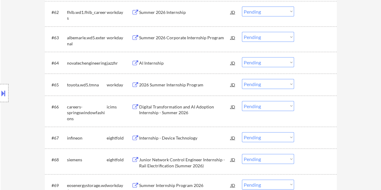
click at [305, 68] on div "#64 novatechengineering jazzhr AI Internship JD Choose an option... Pending App…" at bounding box center [190, 63] width 286 height 16
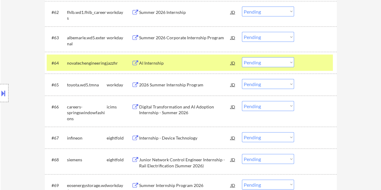
click at [303, 65] on div at bounding box center [315, 63] width 27 height 11
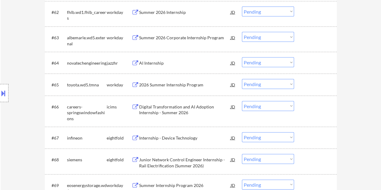
click at [312, 86] on div at bounding box center [315, 84] width 27 height 11
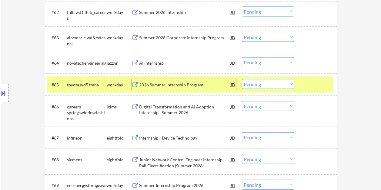
click at [206, 84] on div "2026 Summer Internship Program" at bounding box center [184, 85] width 91 height 6
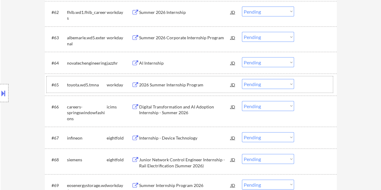
drag, startPoint x: 305, startPoint y: 85, endPoint x: 295, endPoint y: 85, distance: 9.7
click at [305, 85] on div at bounding box center [315, 84] width 27 height 11
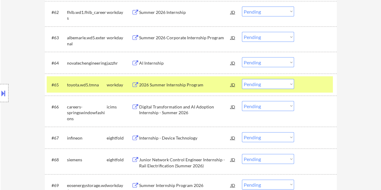
click at [291, 84] on select "Choose an option... Pending Applied Excluded (Questions) Excluded (Expired) Exc…" at bounding box center [268, 84] width 52 height 10
click at [242, 79] on select "Choose an option... Pending Applied Excluded (Questions) Excluded (Expired) Exc…" at bounding box center [268, 84] width 52 height 10
select select ""pending""
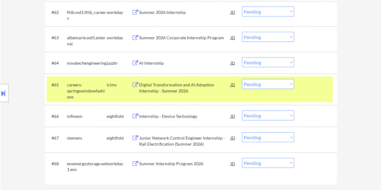
click at [312, 91] on div "#65 careers-springswindowfashions icims Digital Transformation and AI Adoption …" at bounding box center [190, 90] width 286 height 26
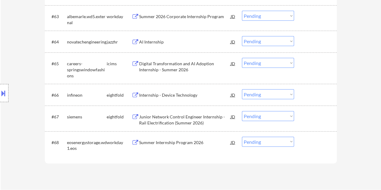
scroll to position [1756, 0]
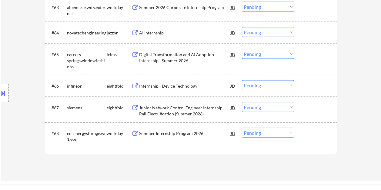
click at [321, 135] on div at bounding box center [315, 133] width 27 height 11
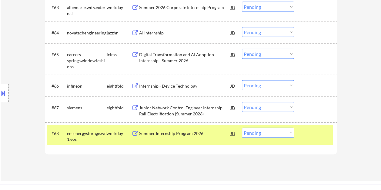
click at [208, 136] on div "Summer Internship Program 2026" at bounding box center [184, 134] width 91 height 6
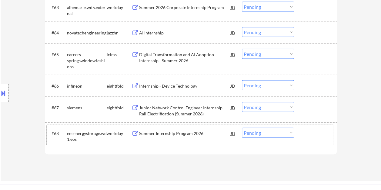
click at [302, 140] on div "#68 eosenergystorage.wd1.eos workday Summer Internship Program 2026 JD Choose a…" at bounding box center [190, 135] width 286 height 20
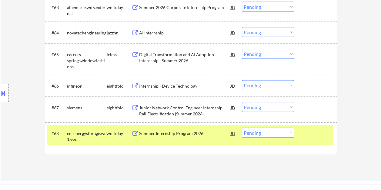
click at [291, 131] on select "Choose an option... Pending Applied Excluded (Questions) Excluded (Expired) Exc…" at bounding box center [268, 133] width 52 height 10
select select ""excluded""
click at [242, 128] on select "Choose an option... Pending Applied Excluded (Questions) Excluded (Expired) Exc…" at bounding box center [268, 133] width 52 height 10
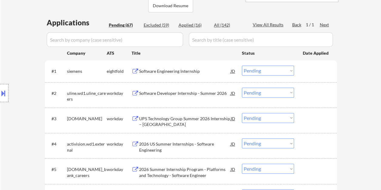
scroll to position [151, 0]
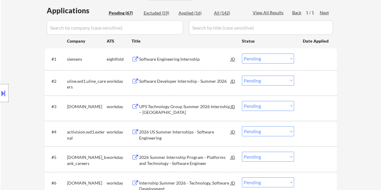
click at [315, 90] on div "#2 uline.wd1.uline_careers workday Software Developer Internship - Summer 2026 …" at bounding box center [190, 83] width 286 height 20
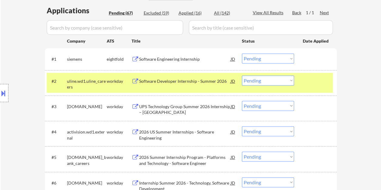
click at [198, 85] on div "Software Developer Internship - Summer 2026" at bounding box center [184, 81] width 91 height 11
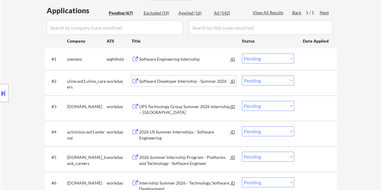
drag, startPoint x: 320, startPoint y: 77, endPoint x: 295, endPoint y: 83, distance: 25.0
click at [312, 80] on div at bounding box center [315, 81] width 27 height 11
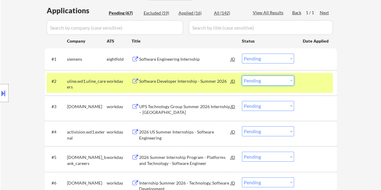
click at [288, 83] on select "Choose an option... Pending Applied Excluded (Questions) Excluded (Expired) Exc…" at bounding box center [268, 81] width 52 height 10
click at [242, 76] on select "Choose an option... Pending Applied Excluded (Questions) Excluded (Expired) Exc…" at bounding box center [268, 81] width 52 height 10
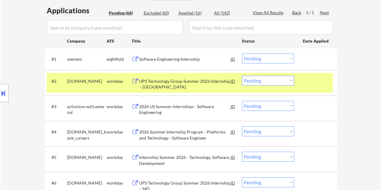
click at [312, 83] on div at bounding box center [315, 81] width 27 height 11
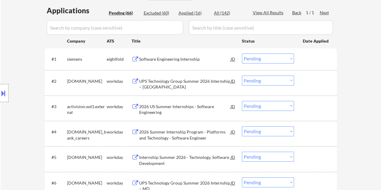
drag, startPoint x: 309, startPoint y: 84, endPoint x: 248, endPoint y: 83, distance: 61.8
click at [310, 85] on div at bounding box center [315, 81] width 27 height 11
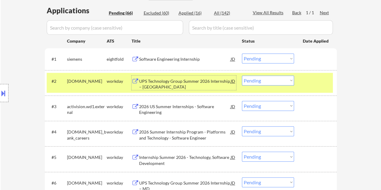
click at [218, 85] on div "UPS Technology Group Summer 2026 Internship – [GEOGRAPHIC_DATA]" at bounding box center [184, 84] width 91 height 12
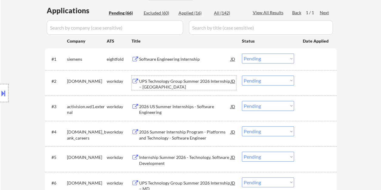
click at [299, 82] on div "#2 [DOMAIN_NAME] workday UPS Technology Group Summer 2026 Internship – KY JD Ch…" at bounding box center [190, 83] width 286 height 20
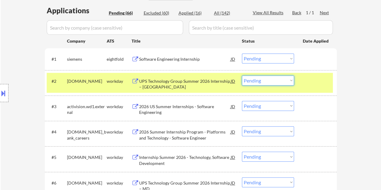
drag, startPoint x: 291, startPoint y: 81, endPoint x: 289, endPoint y: 84, distance: 3.6
click at [291, 81] on select "Choose an option... Pending Applied Excluded (Questions) Excluded (Expired) Exc…" at bounding box center [268, 81] width 52 height 10
click at [242, 76] on select "Choose an option... Pending Applied Excluded (Questions) Excluded (Expired) Exc…" at bounding box center [268, 81] width 52 height 10
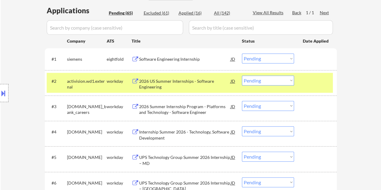
click at [290, 79] on select "Choose an option... Pending Applied Excluded (Questions) Excluded (Expired) Exc…" at bounding box center [268, 81] width 52 height 10
click at [242, 76] on select "Choose an option... Pending Applied Excluded (Questions) Excluded (Expired) Exc…" at bounding box center [268, 81] width 52 height 10
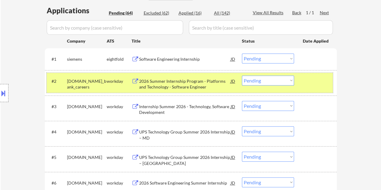
click at [302, 79] on div "#2 [DOMAIN_NAME]_bank_careers workday 2026 Summer Internship Program - Platform…" at bounding box center [190, 83] width 286 height 20
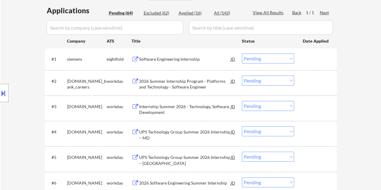
click at [305, 82] on div at bounding box center [315, 81] width 27 height 11
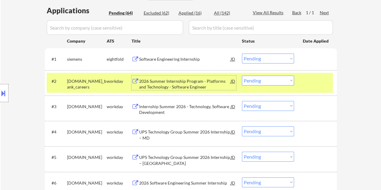
click at [170, 81] on div "2026 Summer Internship Program - Platforms and Technology - Software Engineer" at bounding box center [184, 84] width 91 height 12
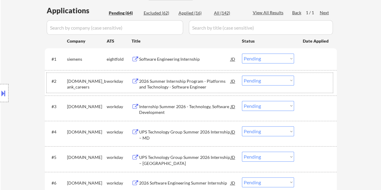
drag, startPoint x: 308, startPoint y: 82, endPoint x: 294, endPoint y: 82, distance: 13.3
click at [304, 82] on div at bounding box center [315, 81] width 27 height 11
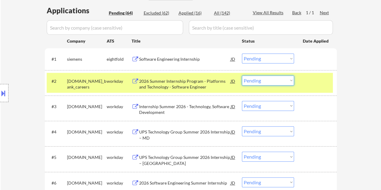
drag, startPoint x: 290, startPoint y: 81, endPoint x: 287, endPoint y: 83, distance: 3.1
click at [290, 81] on select "Choose an option... Pending Applied Excluded (Questions) Excluded (Expired) Exc…" at bounding box center [268, 81] width 52 height 10
click at [242, 76] on select "Choose an option... Pending Applied Excluded (Questions) Excluded (Expired) Exc…" at bounding box center [268, 81] width 52 height 10
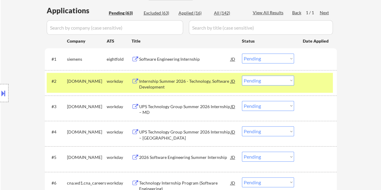
click at [307, 82] on div at bounding box center [315, 81] width 27 height 11
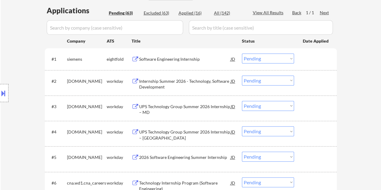
drag, startPoint x: 310, startPoint y: 82, endPoint x: 261, endPoint y: 85, distance: 49.1
click at [309, 83] on div at bounding box center [315, 81] width 27 height 11
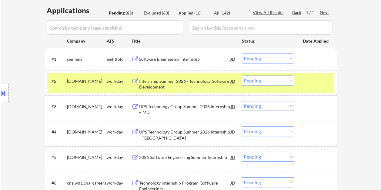
click at [206, 86] on div "Internship Summer 2026 - Technology, Software Development" at bounding box center [184, 84] width 91 height 12
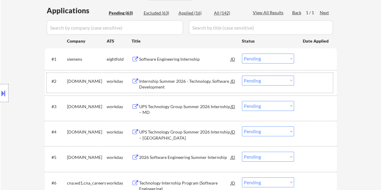
drag, startPoint x: 315, startPoint y: 79, endPoint x: 305, endPoint y: 82, distance: 10.4
click at [311, 80] on div at bounding box center [315, 81] width 27 height 11
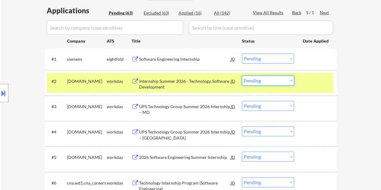
click at [272, 81] on select "Choose an option... Pending Applied Excluded (Questions) Excluded (Expired) Exc…" at bounding box center [268, 81] width 52 height 10
click at [242, 76] on select "Choose an option... Pending Applied Excluded (Questions) Excluded (Expired) Exc…" at bounding box center [268, 81] width 52 height 10
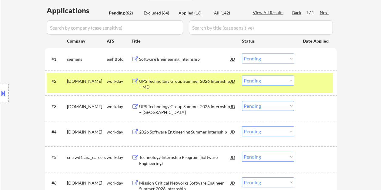
click at [302, 79] on div "#2 [DOMAIN_NAME] workday UPS Technology Group Summer 2026 Internship – MD JD Ch…" at bounding box center [190, 83] width 286 height 20
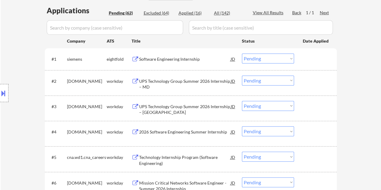
click at [319, 80] on div at bounding box center [315, 81] width 27 height 11
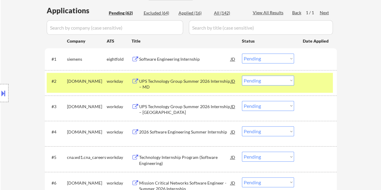
click at [304, 81] on div at bounding box center [315, 81] width 27 height 11
click at [188, 82] on div "UPS Technology Group Summer 2026 Internship – MD" at bounding box center [184, 84] width 91 height 12
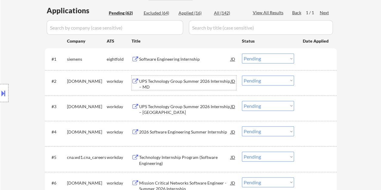
click at [304, 85] on div at bounding box center [315, 81] width 27 height 11
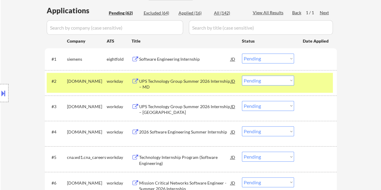
click at [290, 80] on select "Choose an option... Pending Applied Excluded (Questions) Excluded (Expired) Exc…" at bounding box center [268, 81] width 52 height 10
click at [242, 76] on select "Choose an option... Pending Applied Excluded (Questions) Excluded (Expired) Exc…" at bounding box center [268, 81] width 52 height 10
select select ""pending""
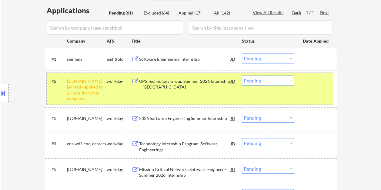
click at [303, 91] on div "#2 [DOMAIN_NAME] [Already applied to 2+ jobs from this company] workday UPS Tec…" at bounding box center [190, 89] width 286 height 32
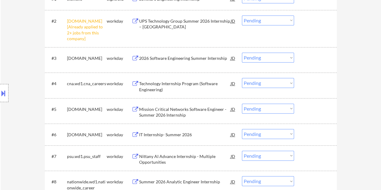
scroll to position [212, 0]
click at [300, 62] on div "#3 [DOMAIN_NAME] workday 2026 Software Engineering Summer Internship JD Choose …" at bounding box center [190, 60] width 286 height 20
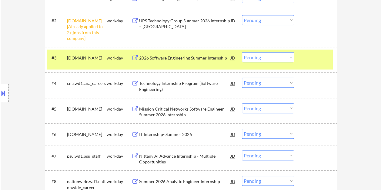
click at [155, 56] on div "2026 Software Engineering Summer Internship" at bounding box center [184, 58] width 91 height 6
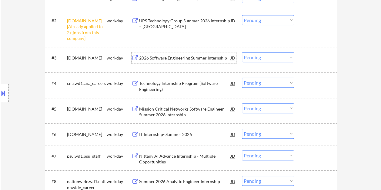
drag, startPoint x: 322, startPoint y: 57, endPoint x: 310, endPoint y: 58, distance: 11.8
click at [321, 58] on div at bounding box center [315, 57] width 27 height 11
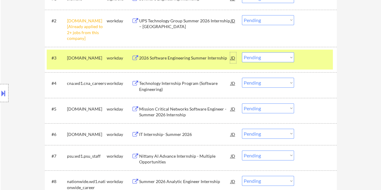
click at [231, 58] on div "JD" at bounding box center [233, 57] width 6 height 11
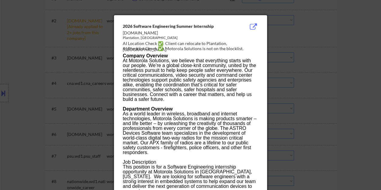
drag, startPoint x: 123, startPoint y: 33, endPoint x: 184, endPoint y: 32, distance: 60.9
click at [184, 32] on div "[DOMAIN_NAME]" at bounding box center [175, 33] width 105 height 6
copy div "[DOMAIN_NAME]"
click at [345, 55] on div at bounding box center [190, 95] width 381 height 190
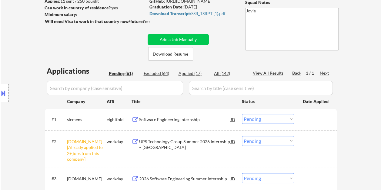
scroll to position [151, 0]
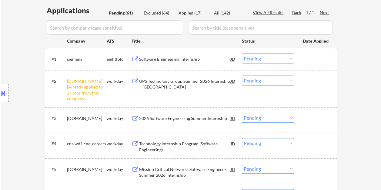
click at [309, 119] on div at bounding box center [315, 118] width 27 height 11
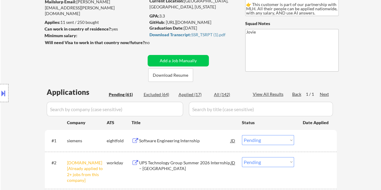
scroll to position [61, 0]
